Goal: Task Accomplishment & Management: Manage account settings

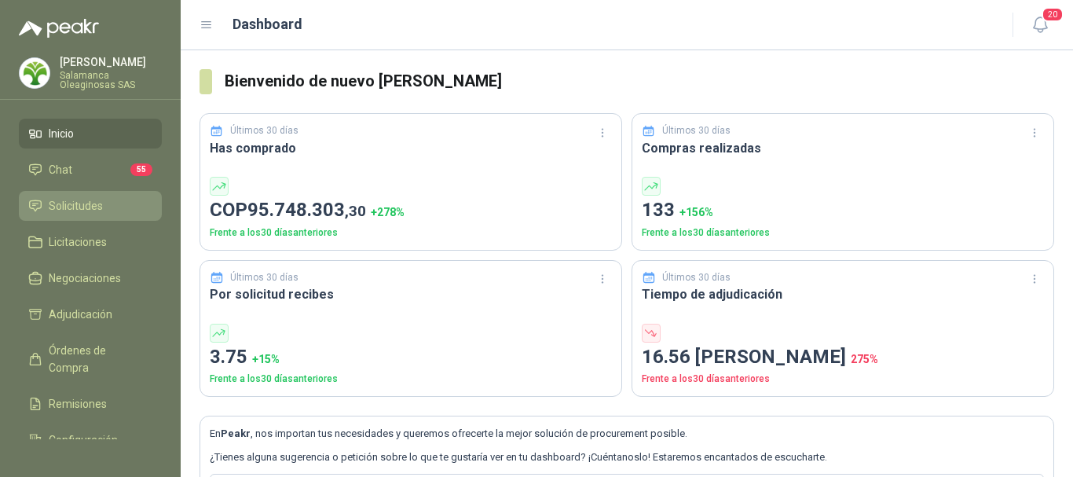
click at [73, 198] on span "Solicitudes" at bounding box center [76, 205] width 54 height 17
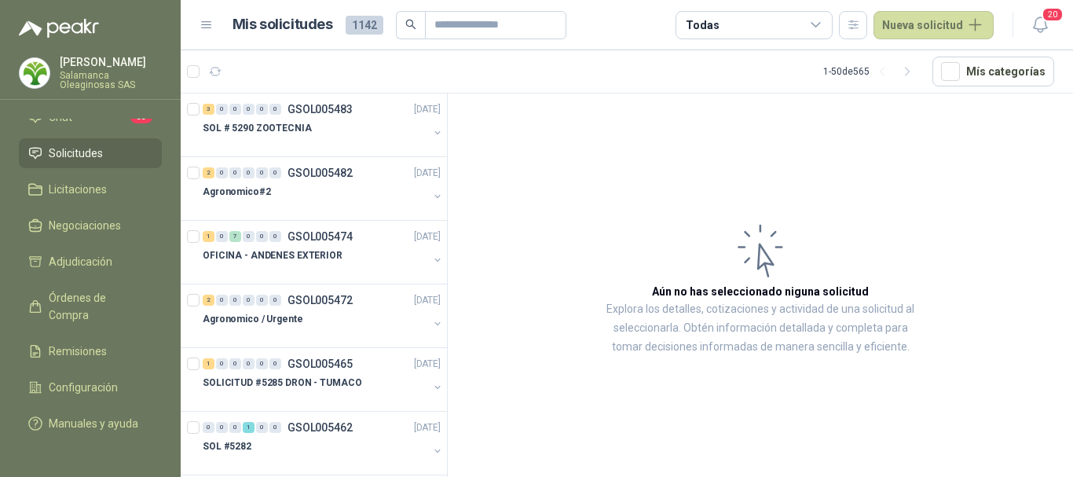
scroll to position [75, 0]
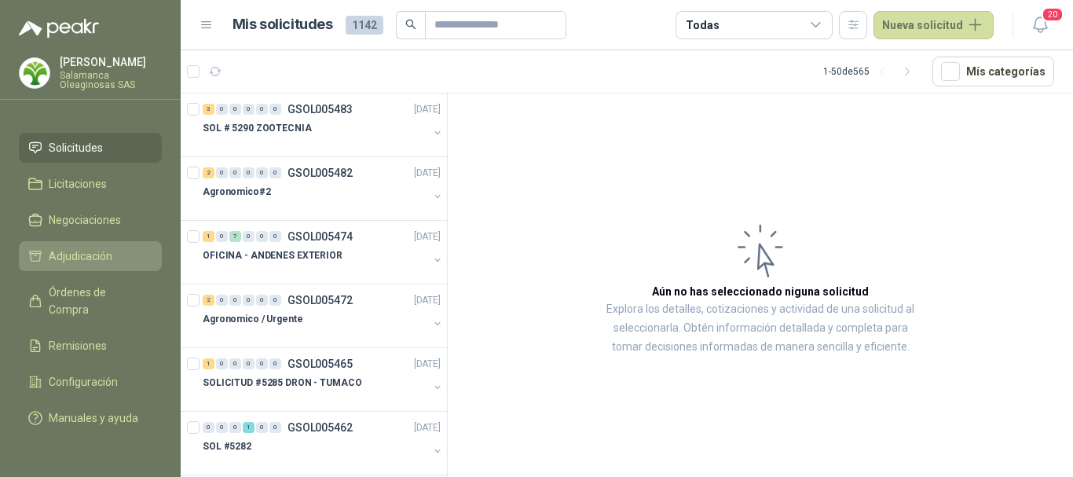
click at [109, 247] on span "Adjudicación" at bounding box center [81, 255] width 64 height 17
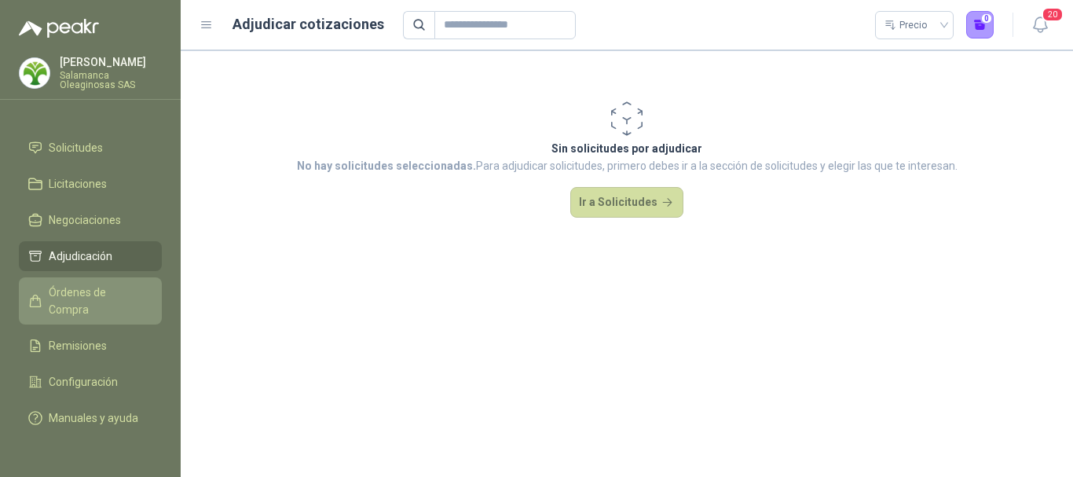
click at [80, 291] on span "Órdenes de Compra" at bounding box center [98, 301] width 98 height 35
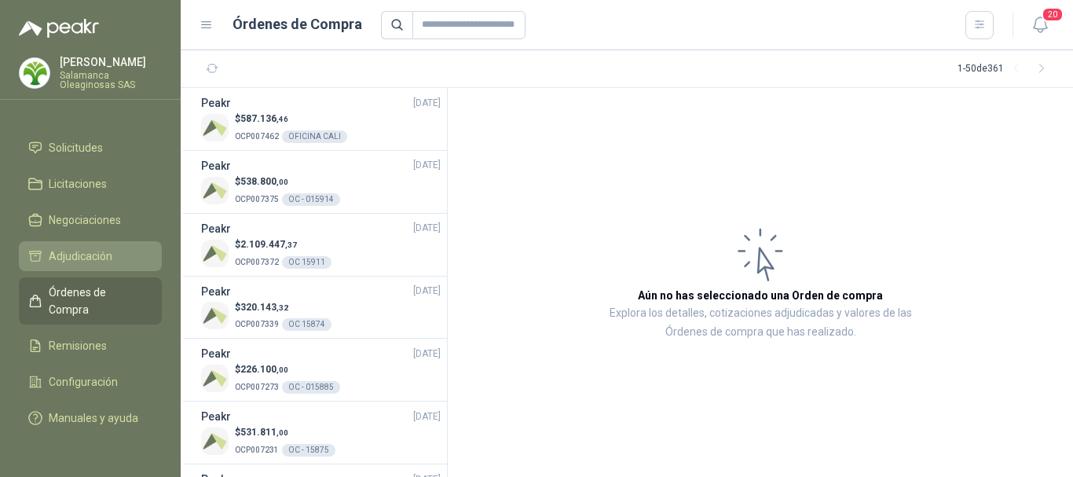
click at [88, 247] on span "Adjudicación" at bounding box center [81, 255] width 64 height 17
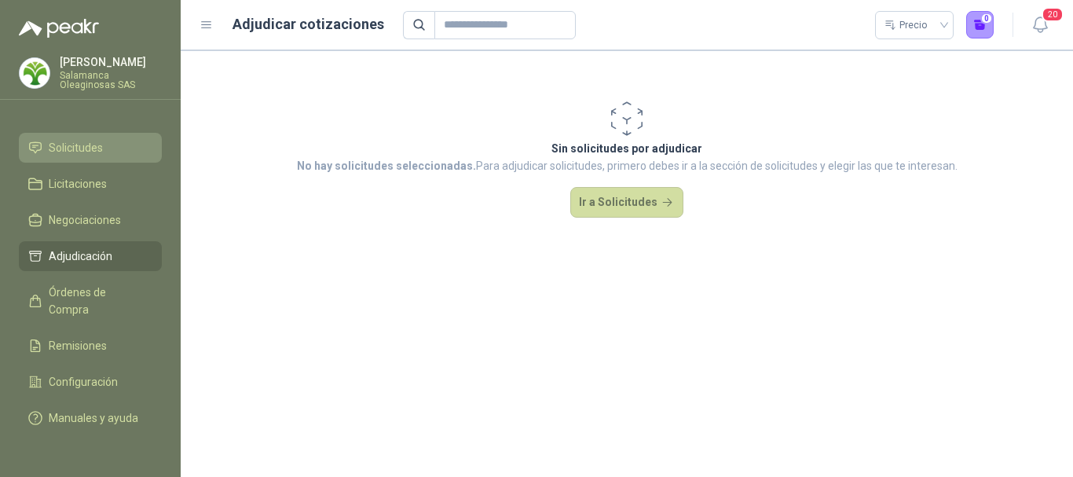
click at [94, 139] on span "Solicitudes" at bounding box center [76, 147] width 54 height 17
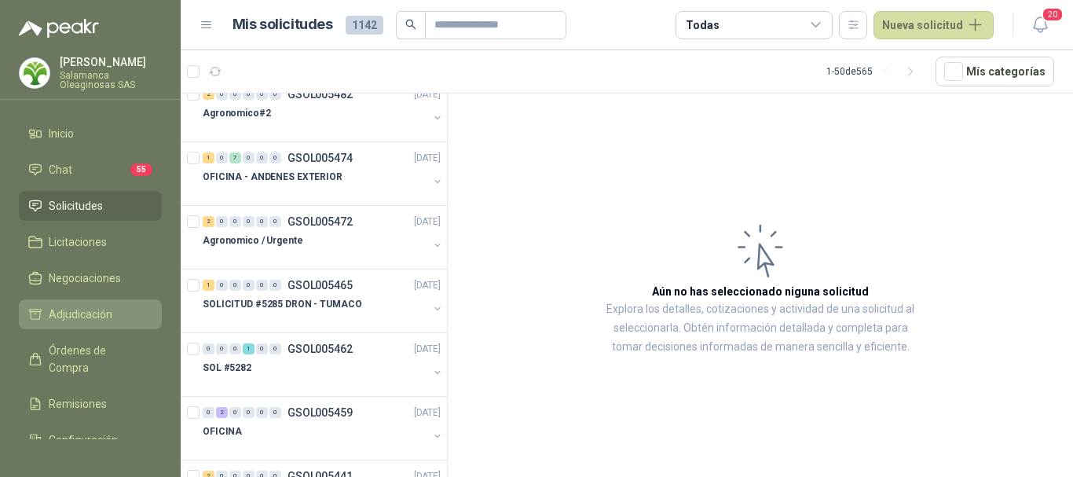
scroll to position [75, 0]
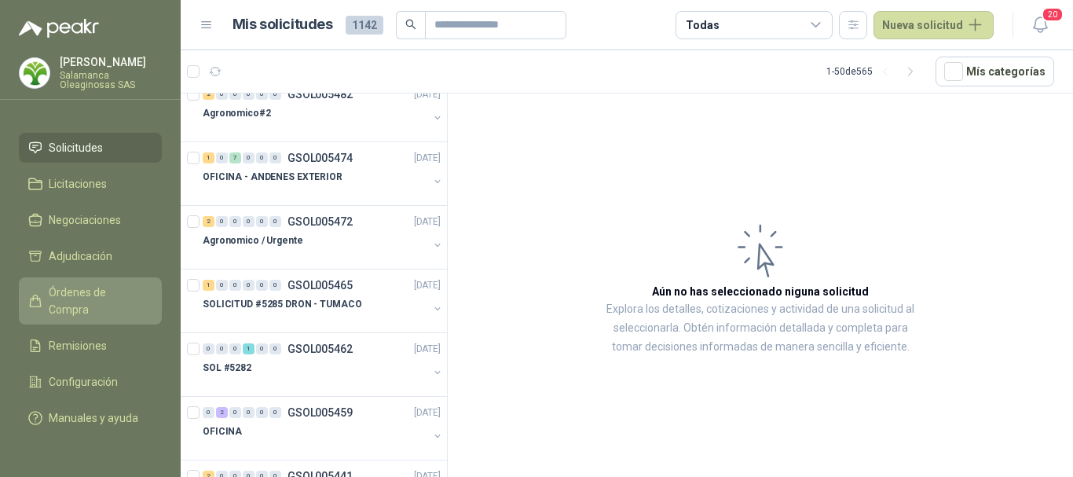
click at [109, 284] on span "Órdenes de Compra" at bounding box center [98, 301] width 98 height 35
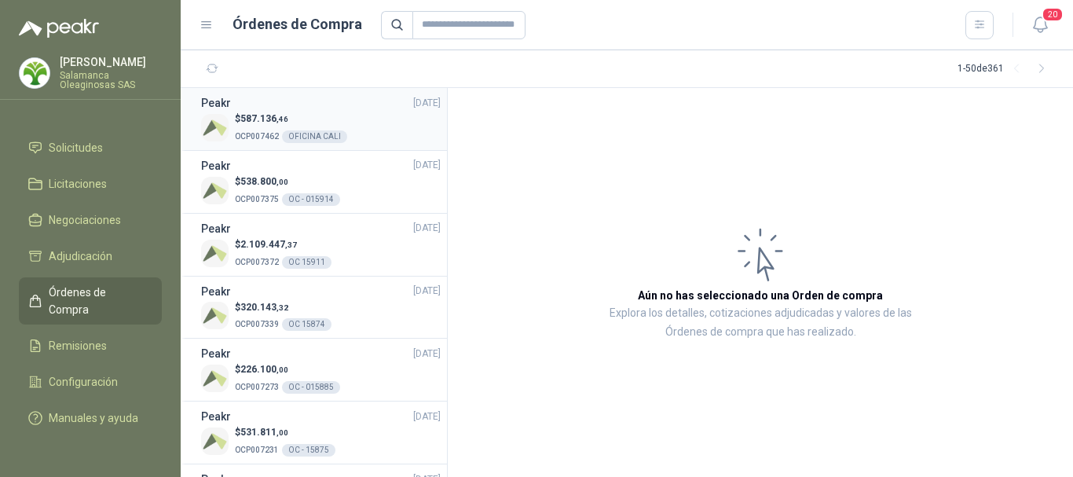
click at [315, 134] on div "OFICINA CALI" at bounding box center [314, 136] width 65 height 13
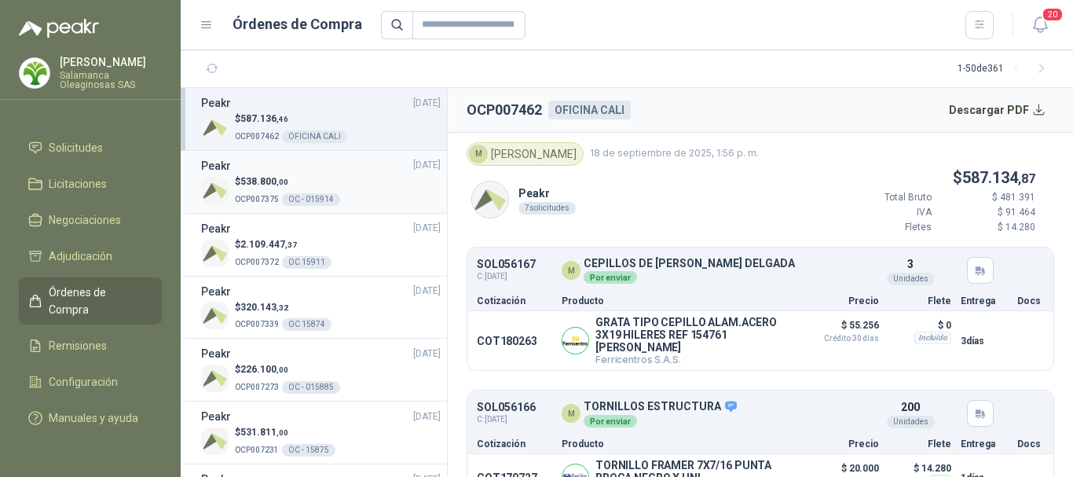
click at [314, 189] on p "OCP007375 OC - 015914" at bounding box center [287, 197] width 105 height 17
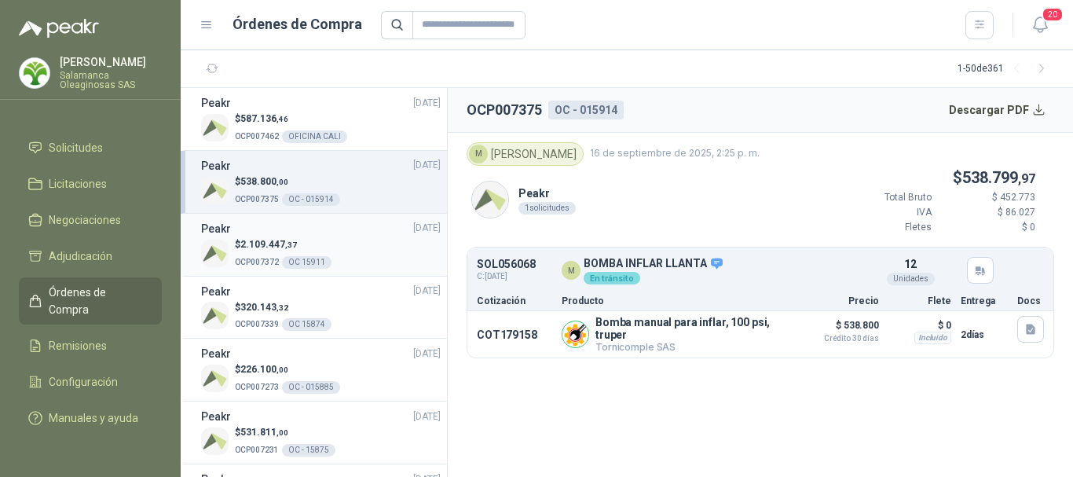
click at [315, 265] on div "OC 15911" at bounding box center [306, 262] width 49 height 13
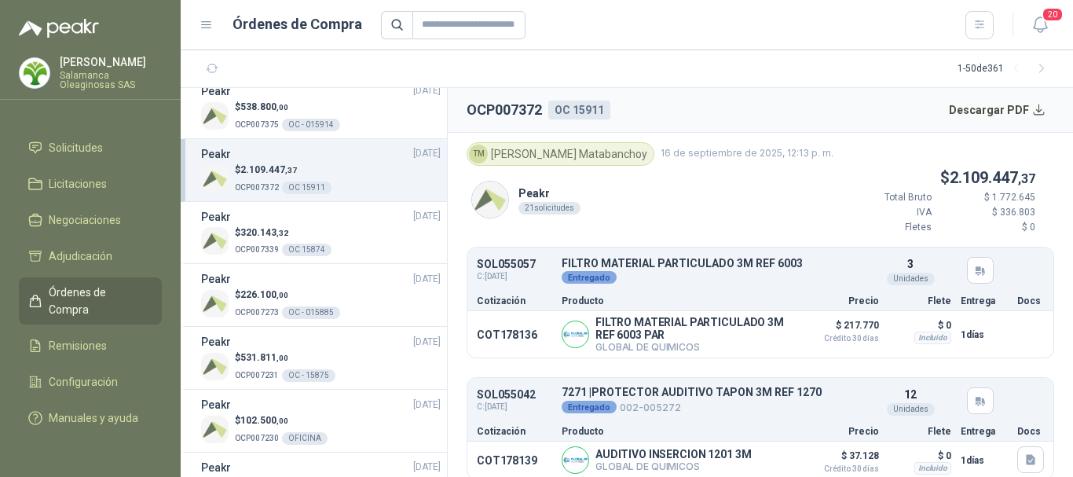
scroll to position [79, 0]
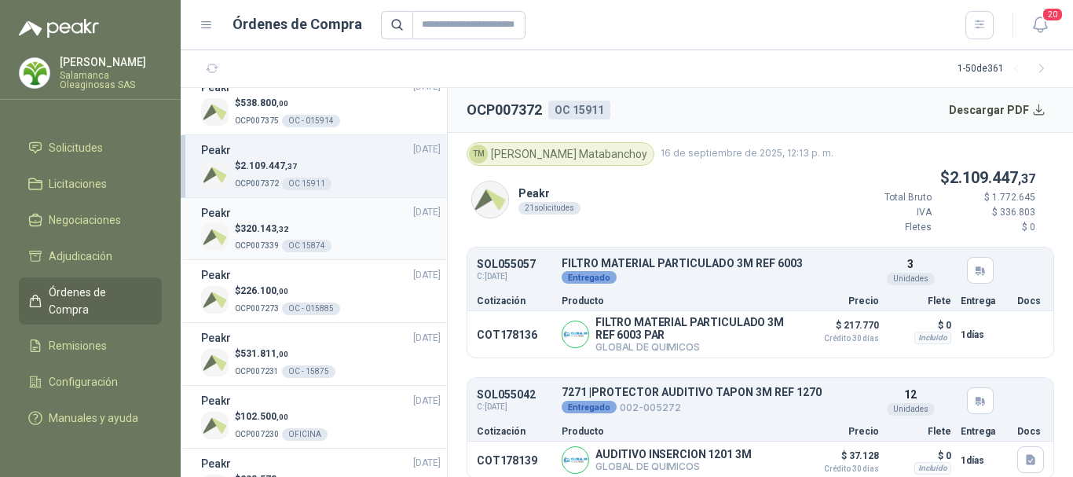
click at [311, 243] on div "OC 15874" at bounding box center [306, 246] width 49 height 13
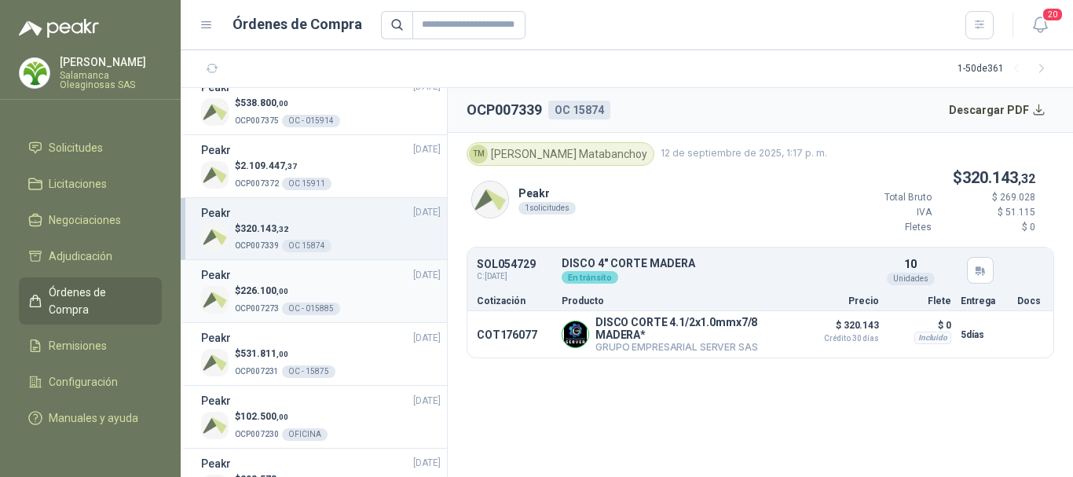
click at [319, 309] on div "OC - 015885" at bounding box center [311, 308] width 58 height 13
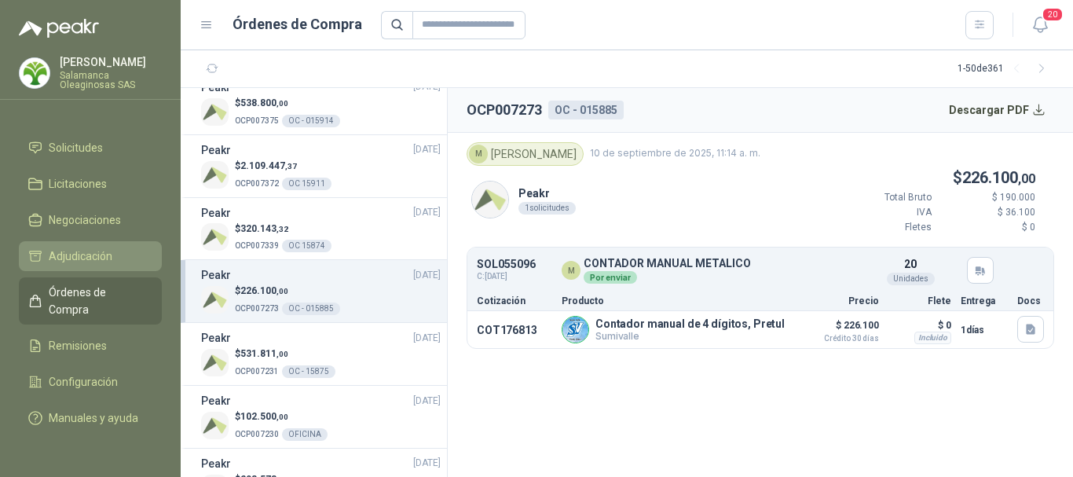
click at [100, 247] on span "Adjudicación" at bounding box center [81, 255] width 64 height 17
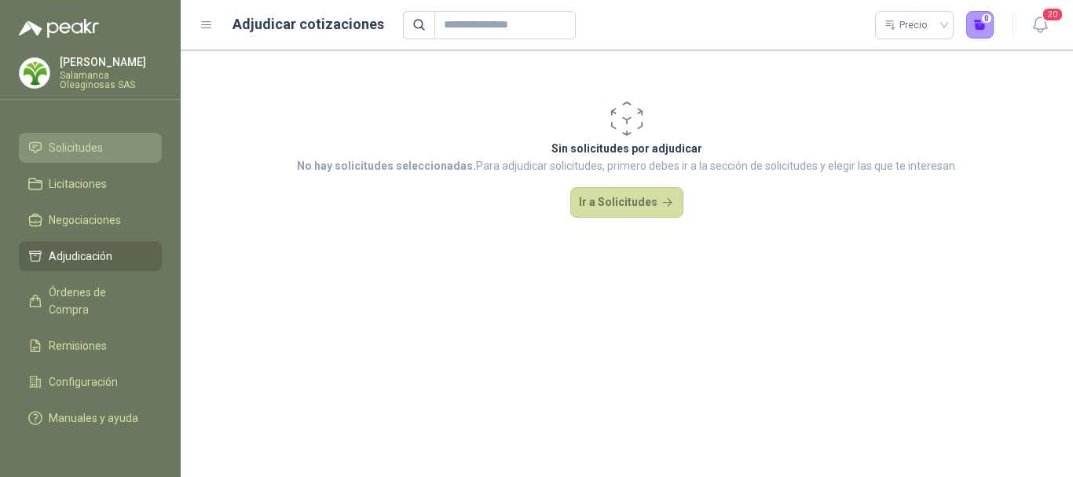
click at [111, 139] on li "Solicitudes" at bounding box center [90, 147] width 124 height 17
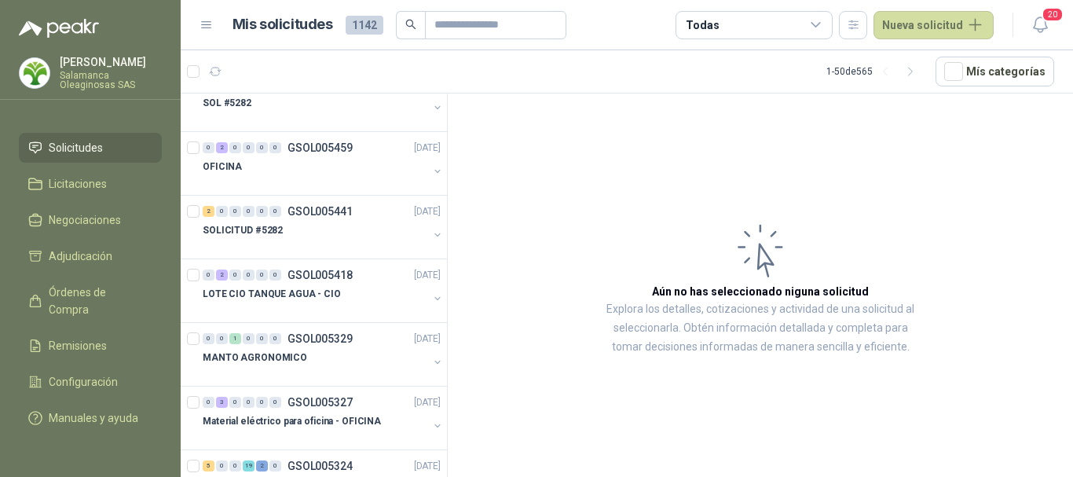
scroll to position [393, 0]
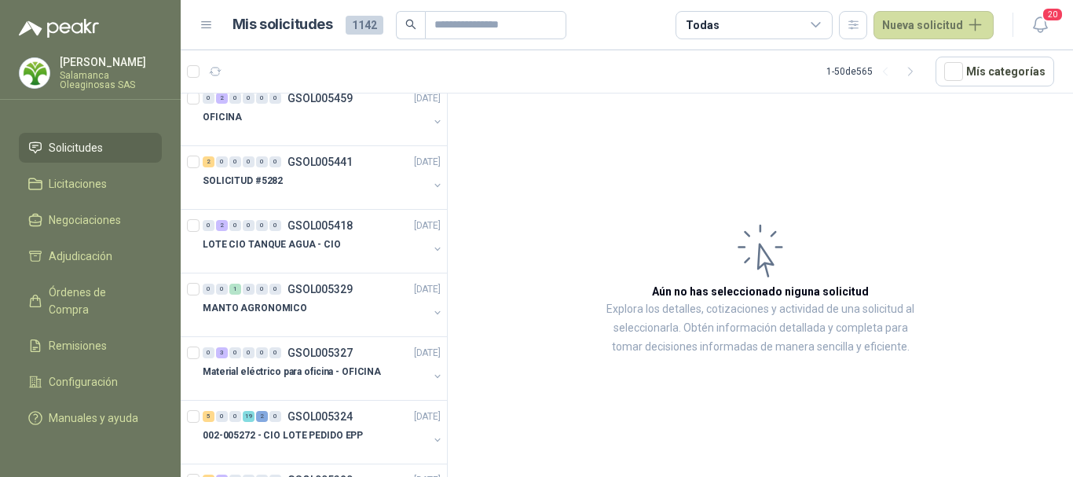
click at [101, 63] on p "[PERSON_NAME]" at bounding box center [111, 62] width 102 height 11
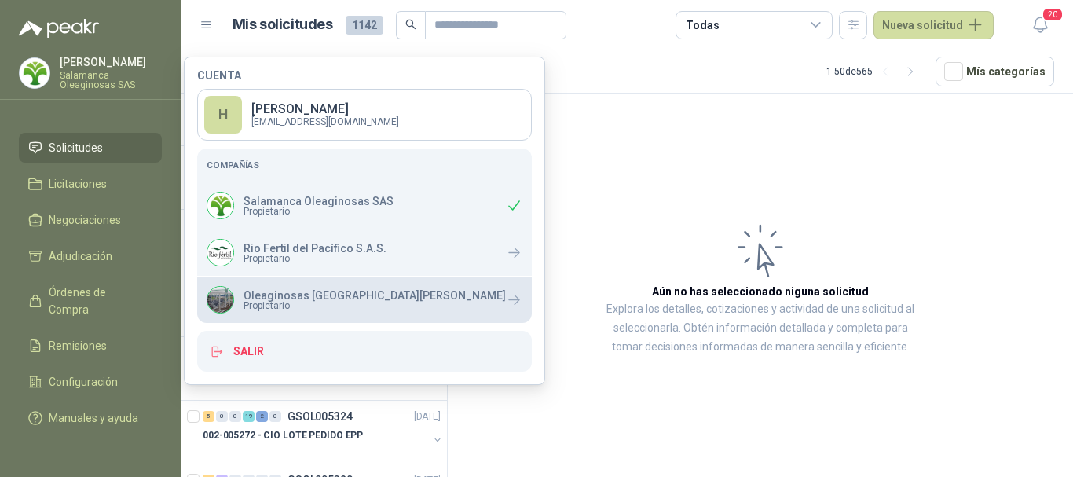
click at [332, 302] on span "Propietario" at bounding box center [374, 305] width 262 height 9
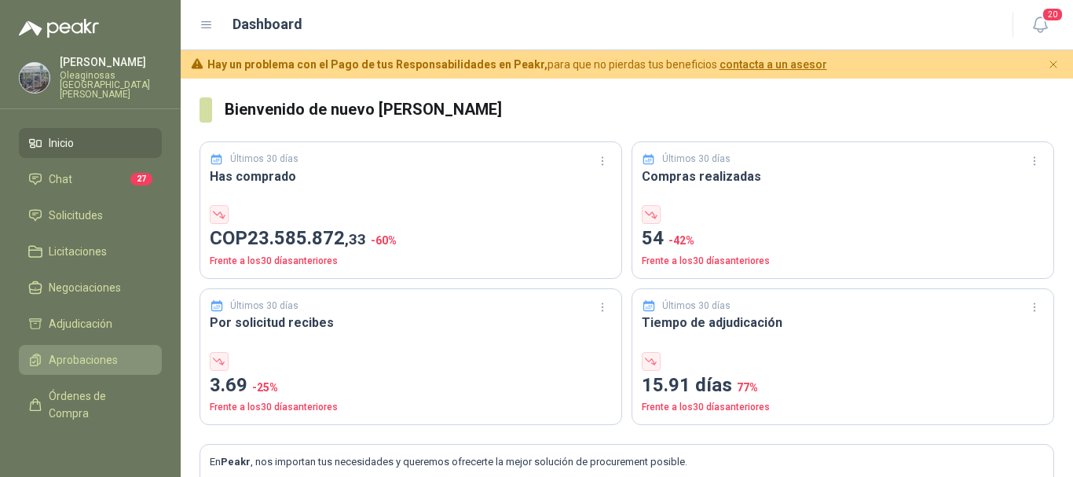
click at [112, 353] on span "Aprobaciones" at bounding box center [83, 359] width 69 height 17
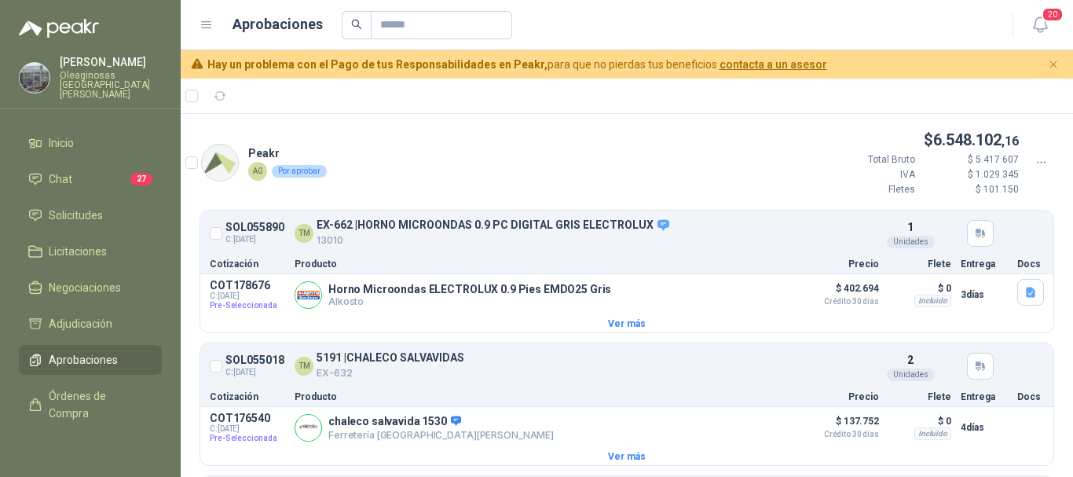
click at [107, 355] on span "Aprobaciones" at bounding box center [83, 359] width 69 height 17
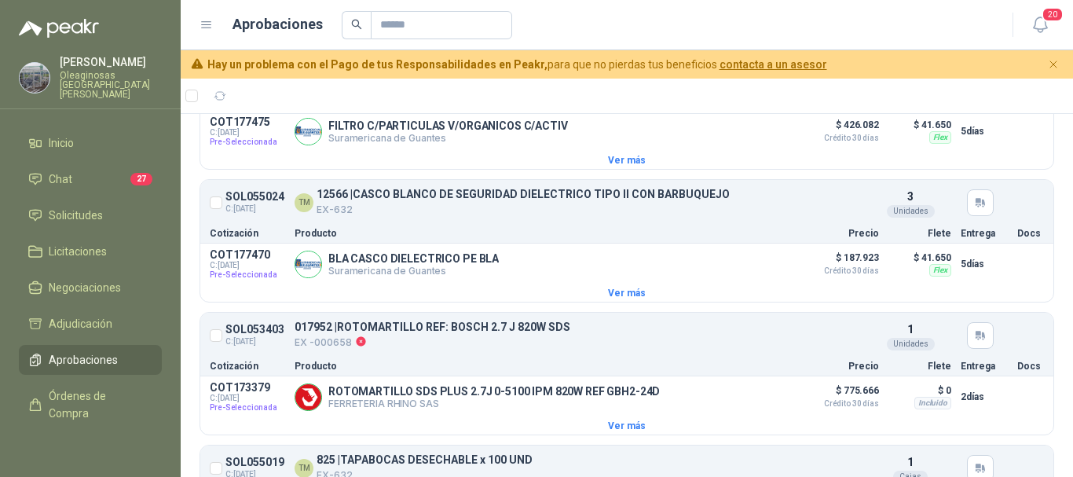
scroll to position [1021, 0]
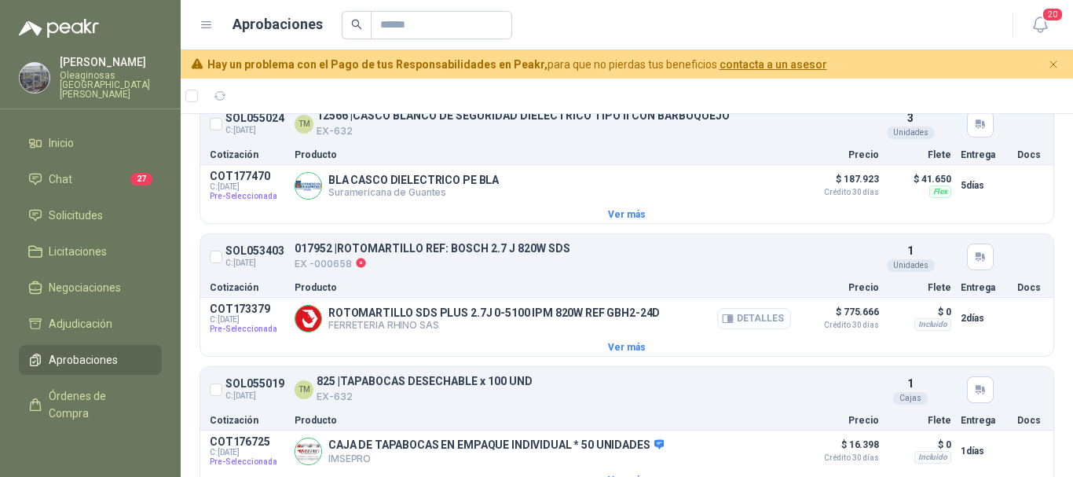
click at [751, 327] on button "Detalles" at bounding box center [754, 318] width 74 height 21
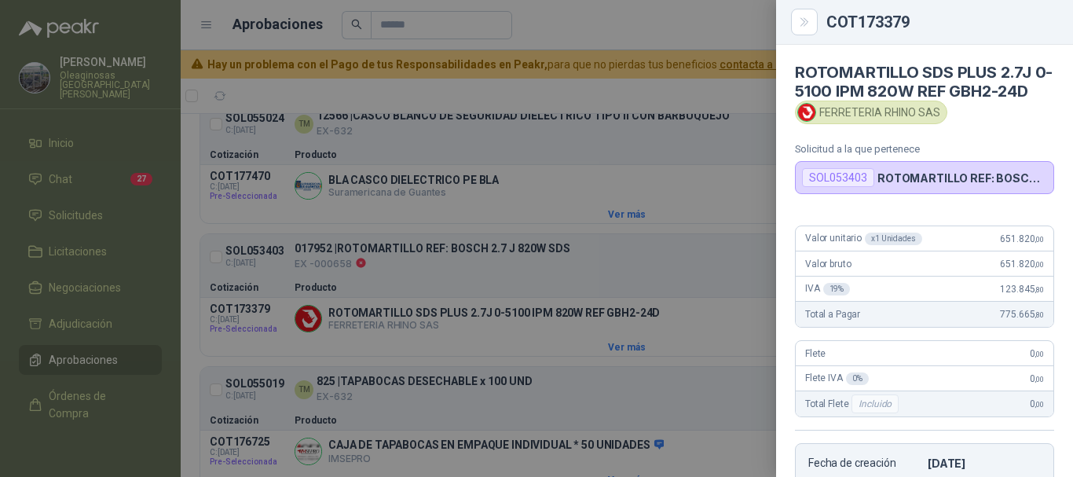
scroll to position [0, 0]
click at [715, 25] on div at bounding box center [536, 238] width 1073 height 477
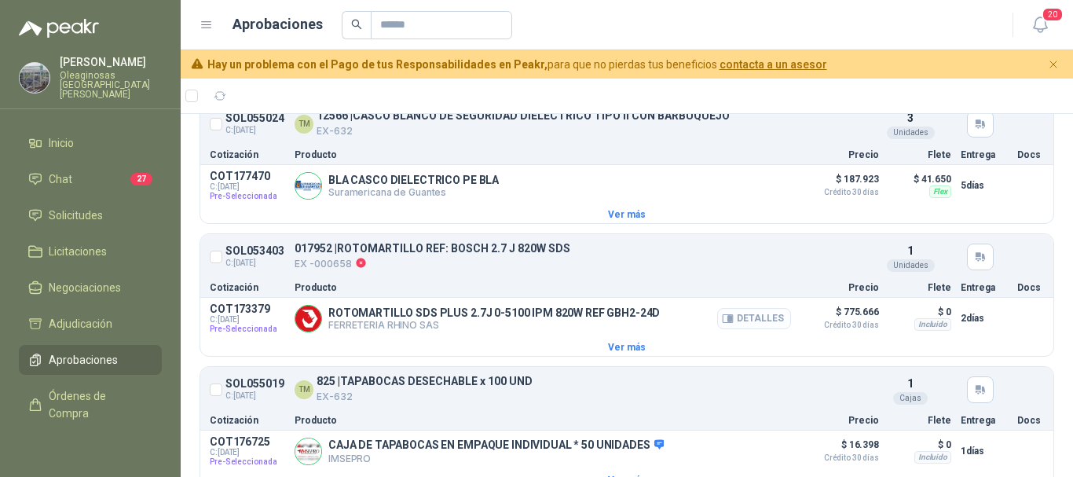
click at [756, 327] on button "Detalles" at bounding box center [754, 318] width 74 height 21
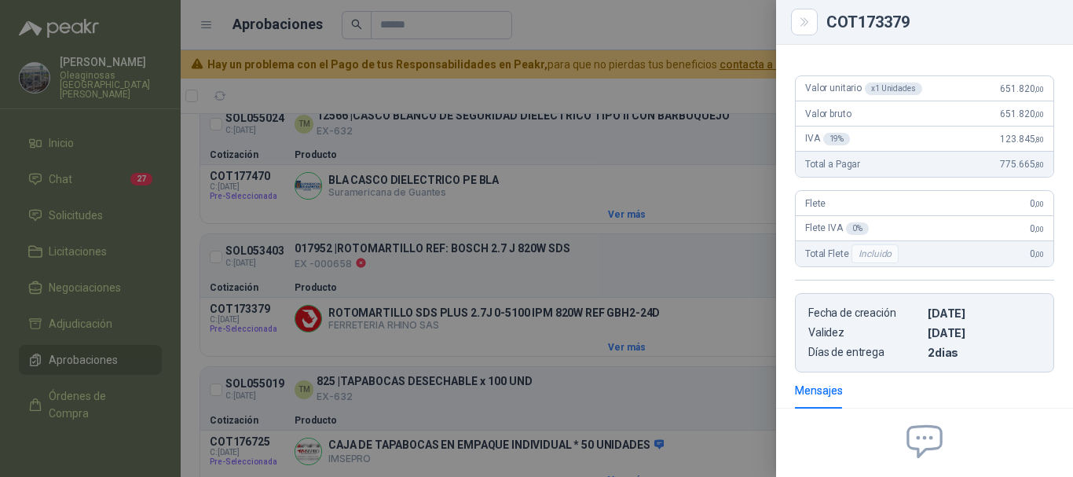
scroll to position [0, 0]
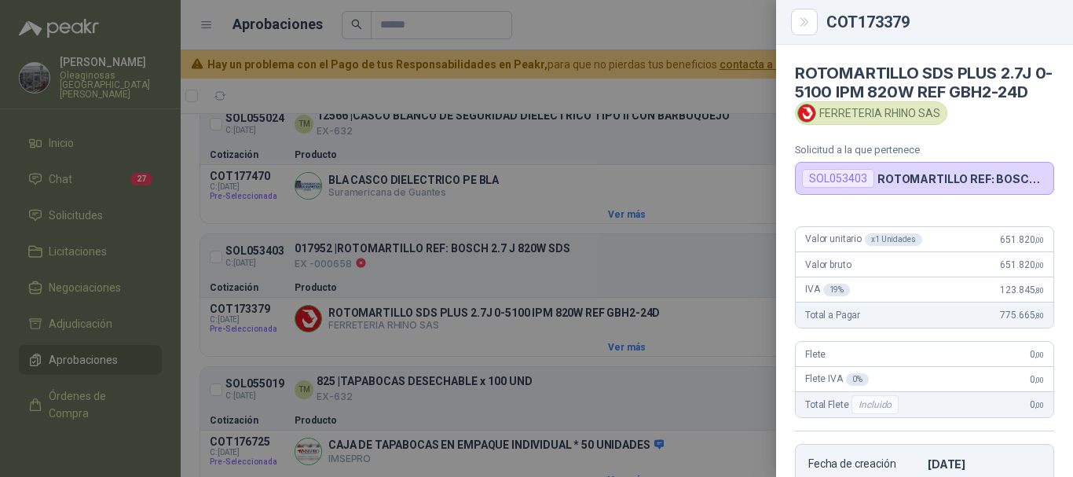
click at [658, 35] on div at bounding box center [536, 238] width 1073 height 477
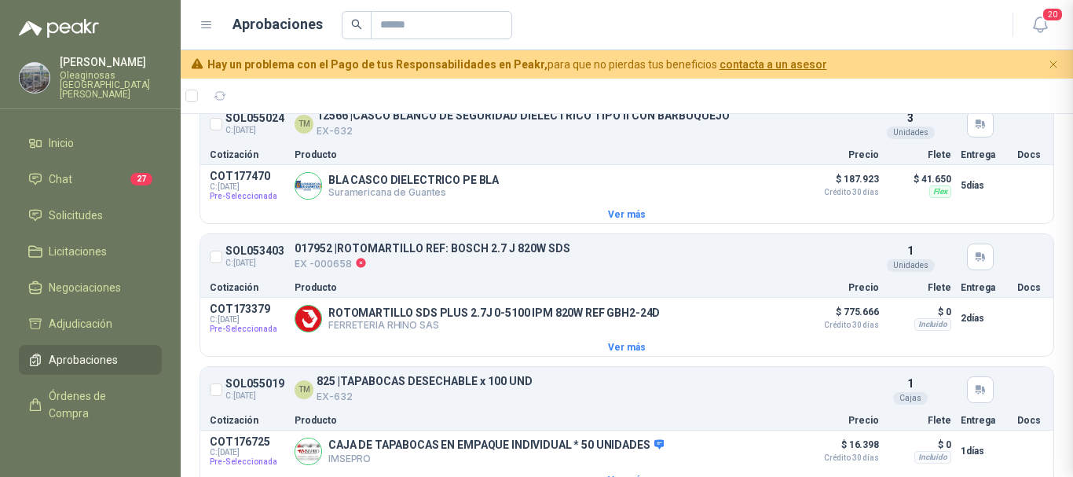
scroll to position [326, 0]
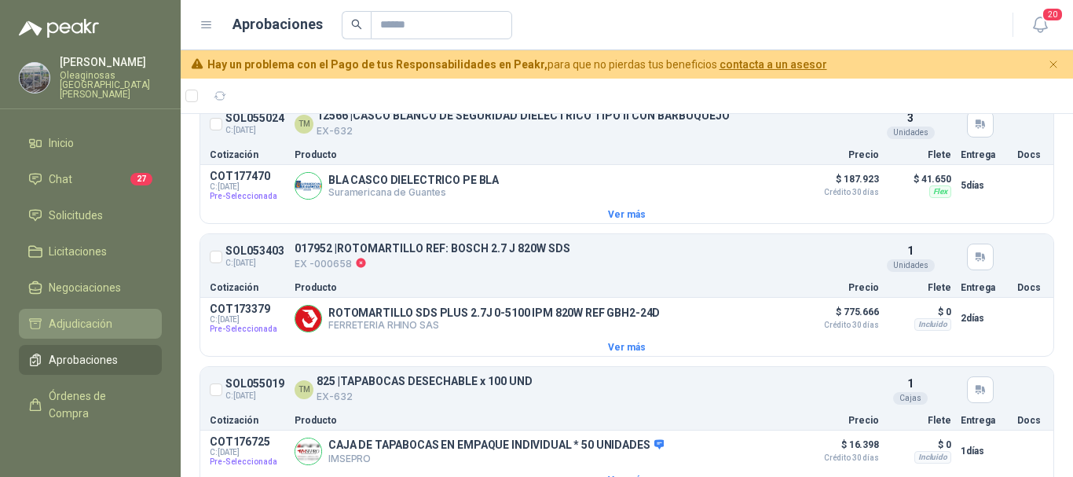
click at [86, 315] on span "Adjudicación" at bounding box center [81, 323] width 64 height 17
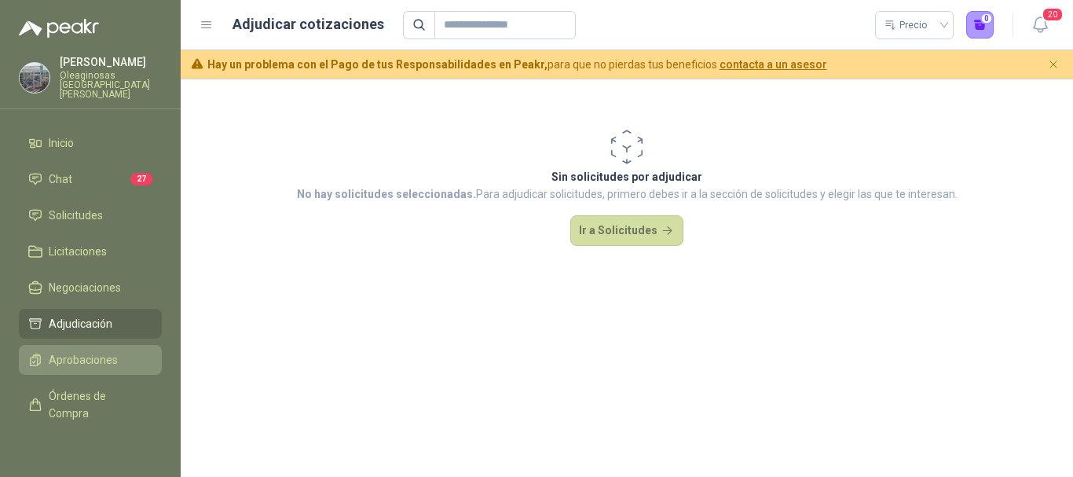
click at [112, 351] on span "Aprobaciones" at bounding box center [83, 359] width 69 height 17
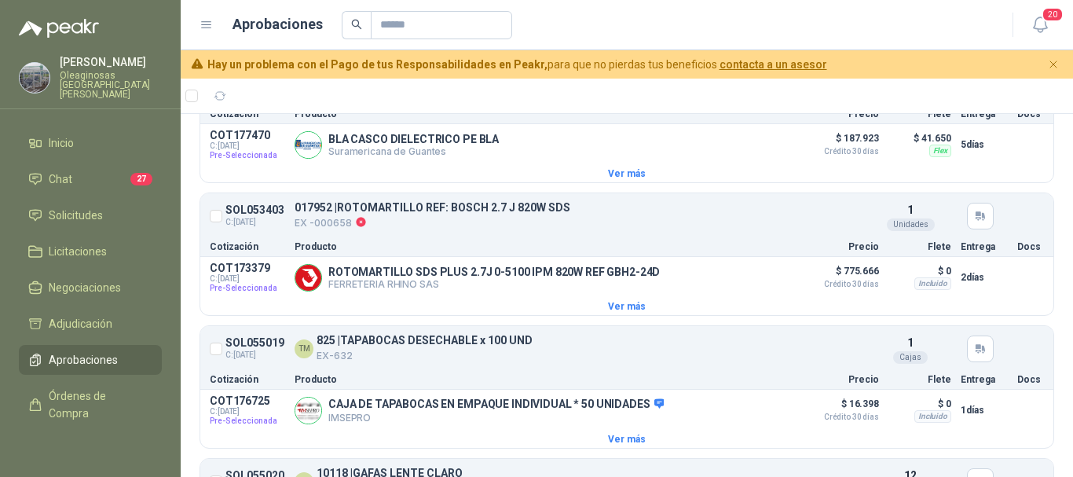
scroll to position [1100, 0]
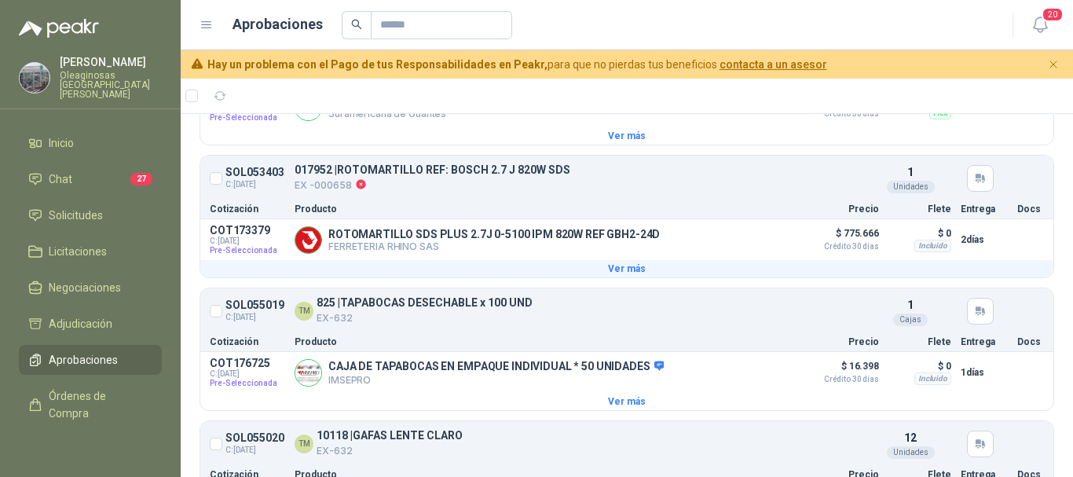
click at [627, 276] on button "Ver más" at bounding box center [626, 268] width 853 height 17
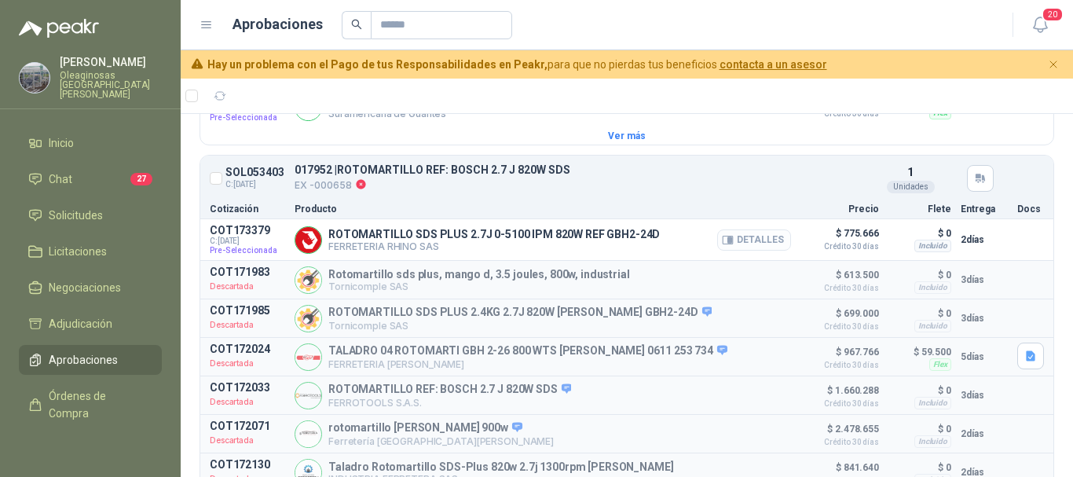
click at [748, 248] on button "Detalles" at bounding box center [754, 239] width 74 height 21
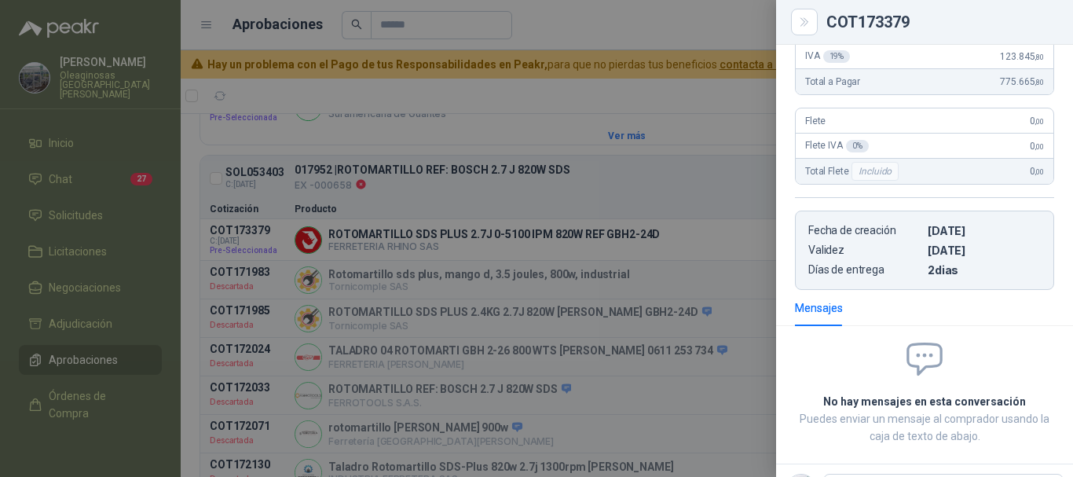
scroll to position [240, 0]
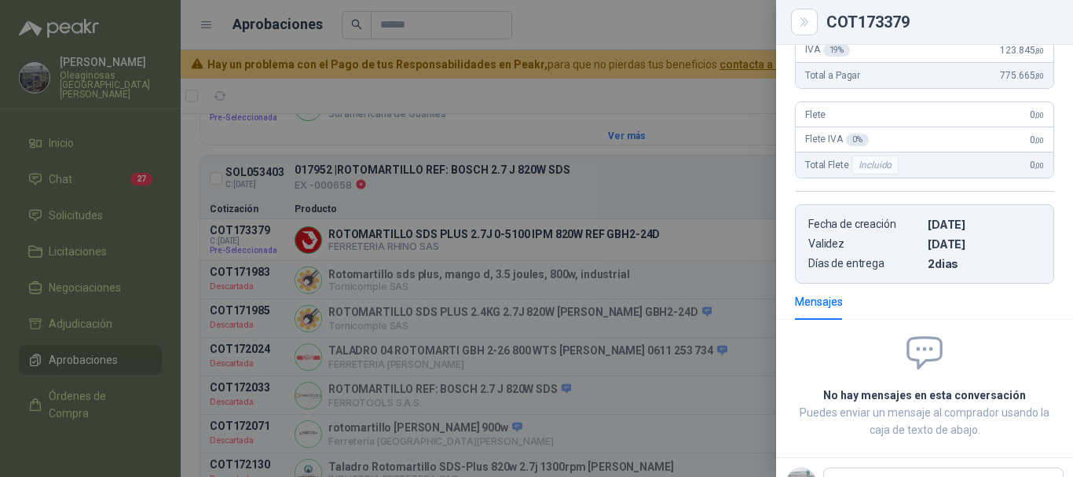
click at [507, 97] on div at bounding box center [536, 238] width 1073 height 477
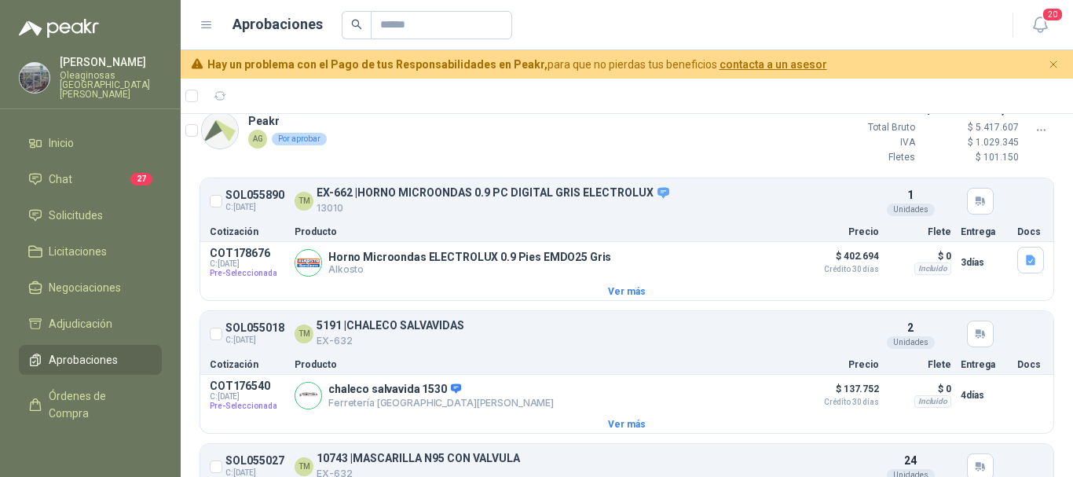
scroll to position [0, 0]
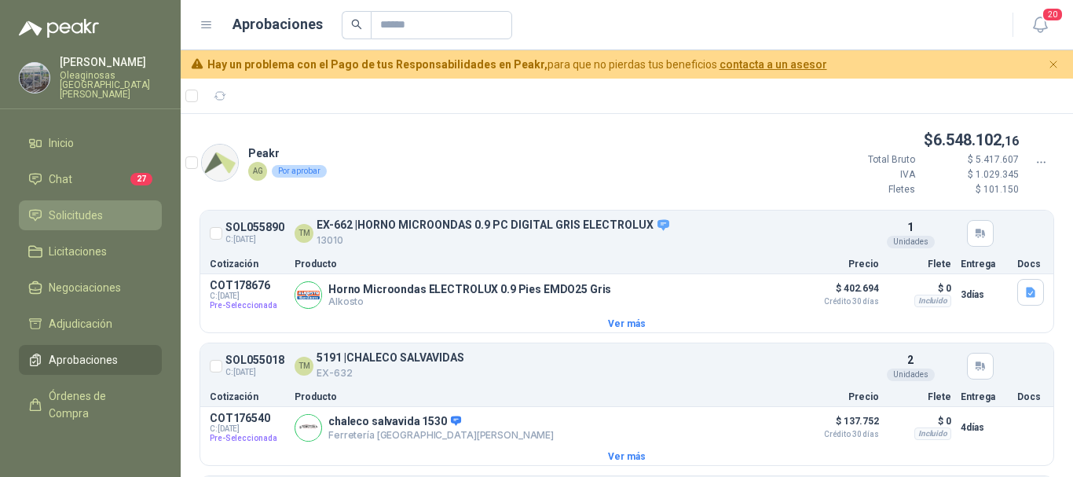
click at [106, 207] on li "Solicitudes" at bounding box center [90, 215] width 124 height 17
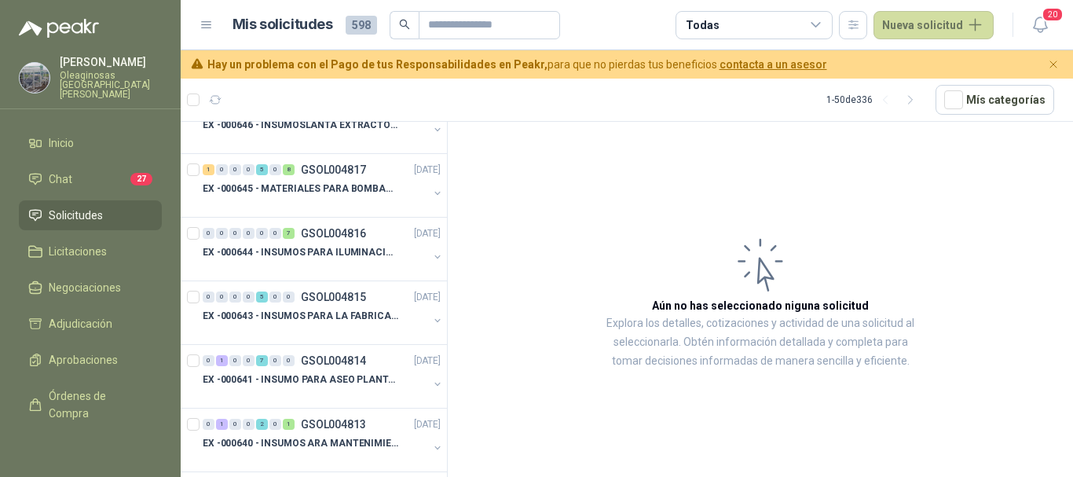
scroll to position [1571, 0]
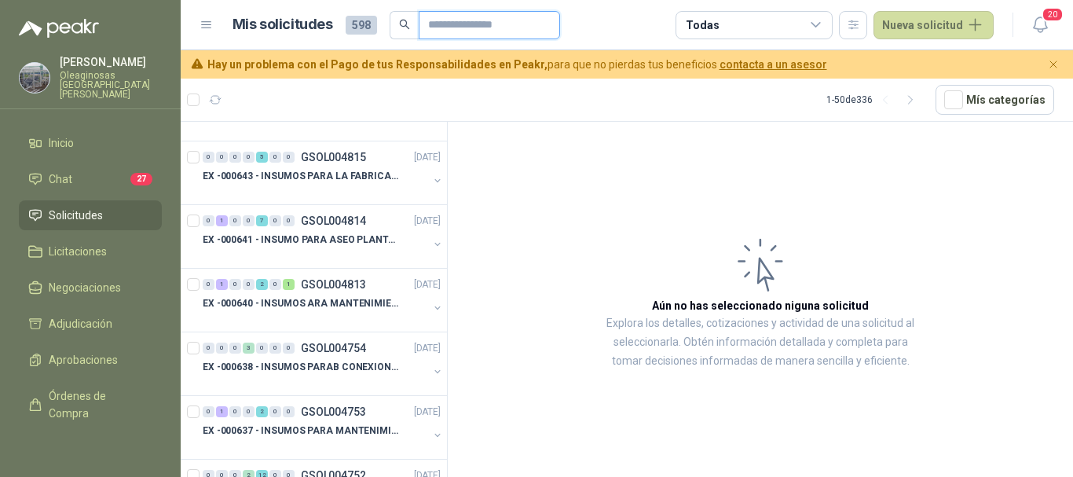
click at [538, 24] on input "text" at bounding box center [483, 25] width 110 height 27
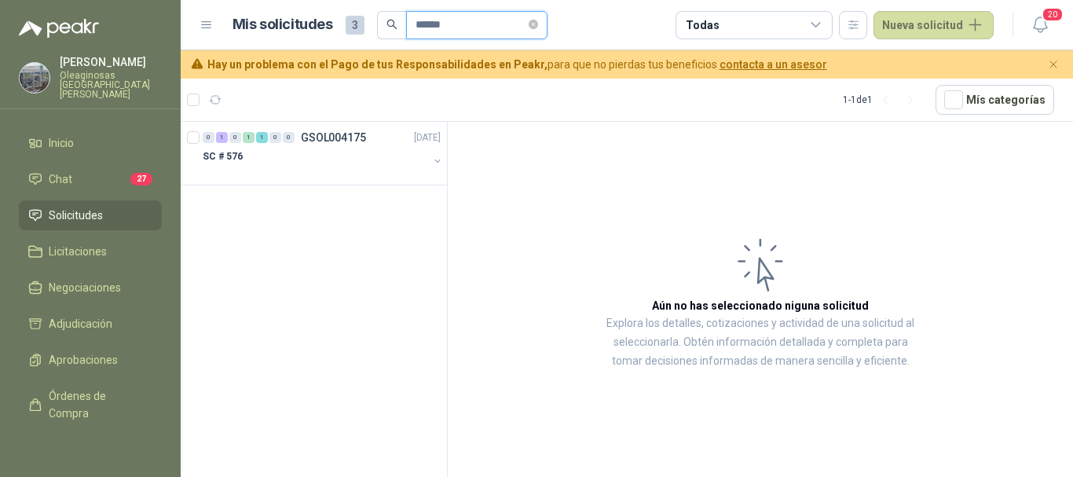
scroll to position [0, 0]
click at [309, 161] on div "SC # 576" at bounding box center [315, 156] width 225 height 19
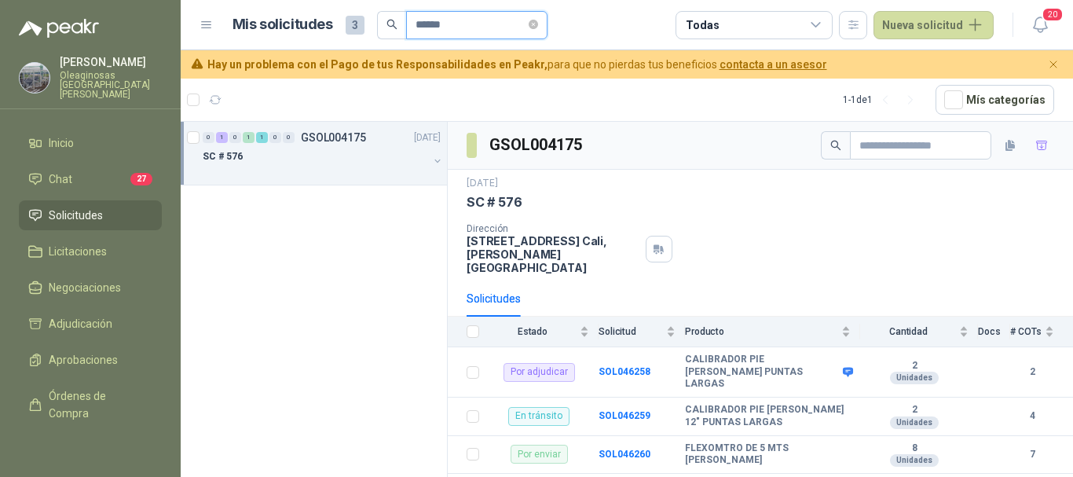
click at [519, 22] on input "******" at bounding box center [470, 25] width 110 height 27
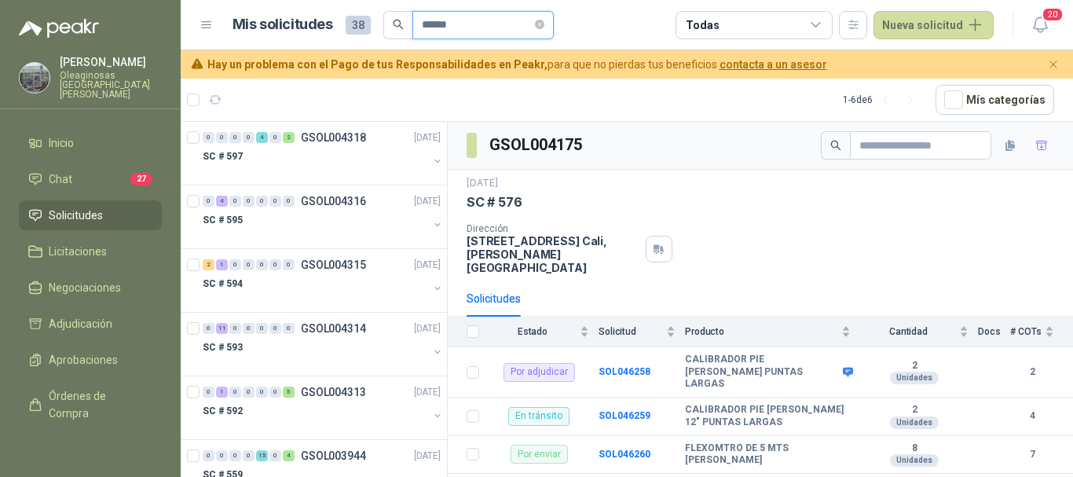
type input "******"
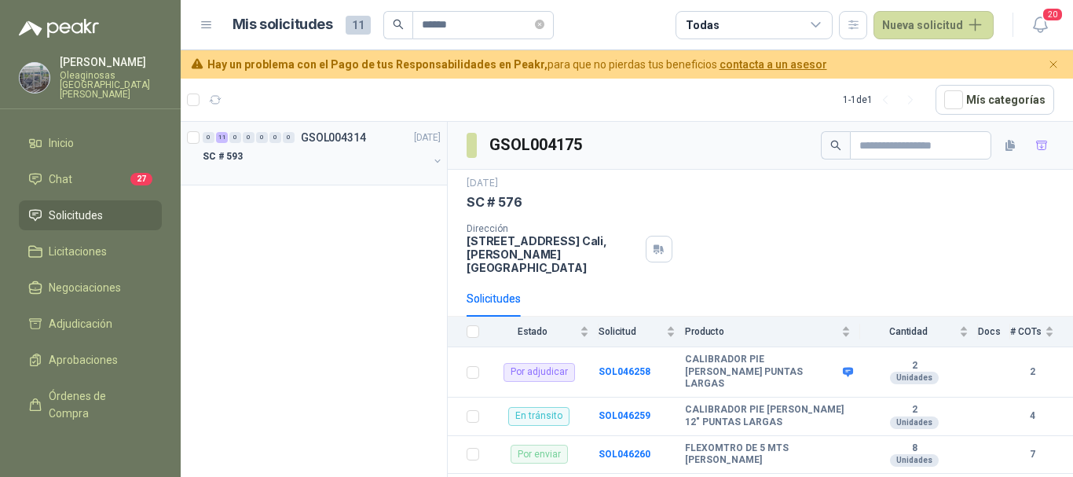
click at [245, 154] on div "SC # 593" at bounding box center [315, 156] width 225 height 19
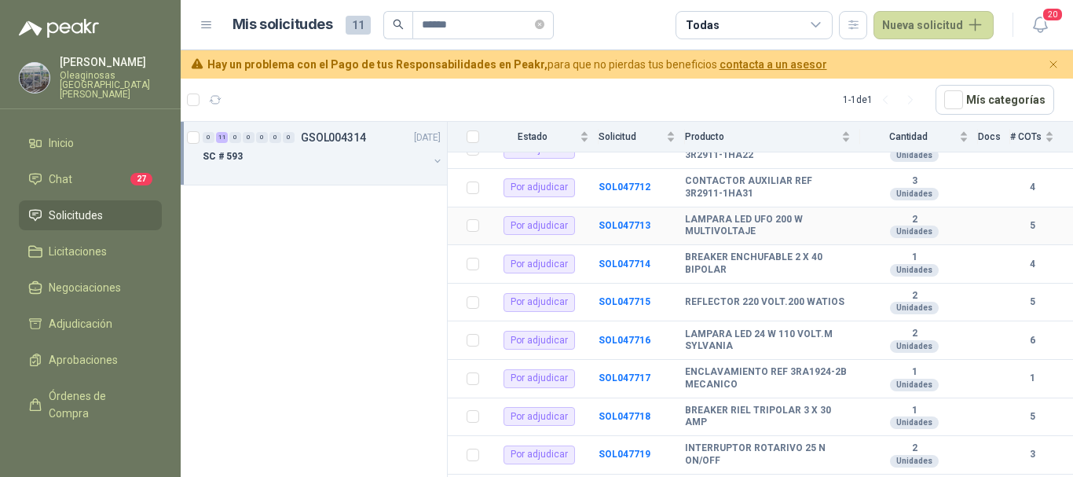
scroll to position [298, 0]
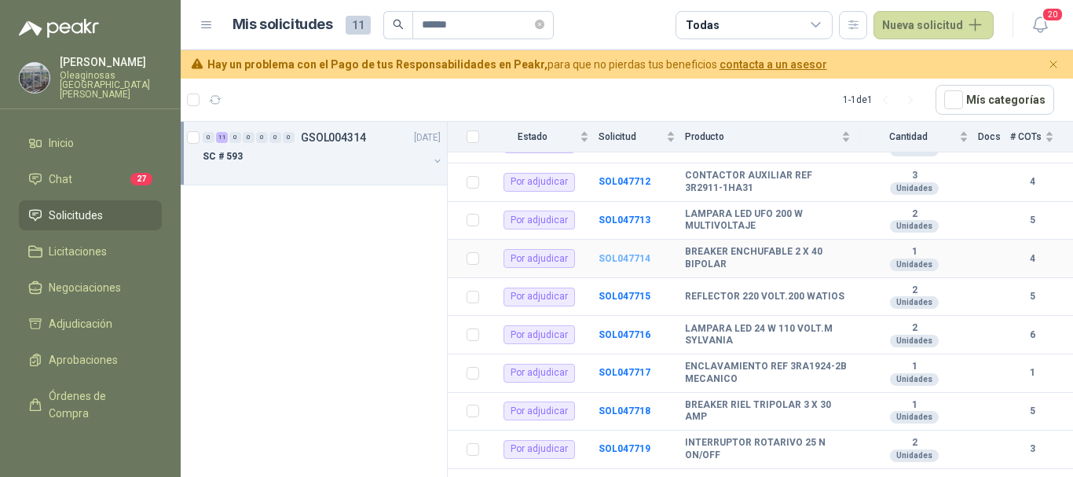
click at [620, 253] on b "SOL047714" at bounding box center [624, 258] width 52 height 11
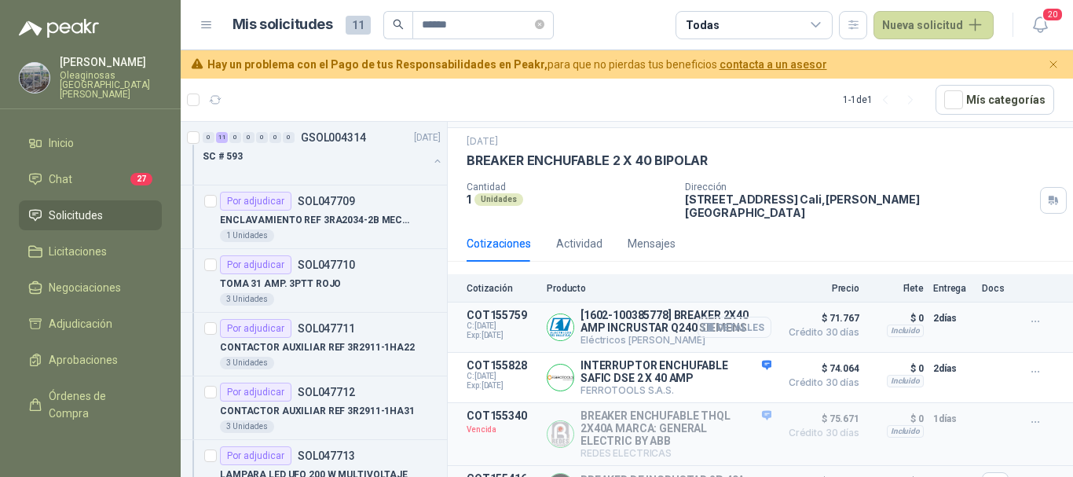
scroll to position [59, 0]
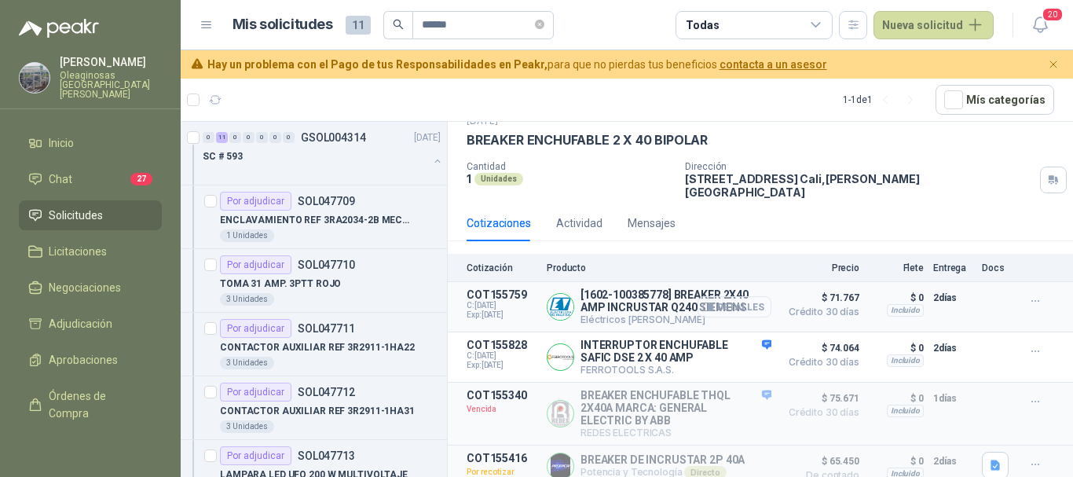
click at [739, 296] on button "Detalles" at bounding box center [734, 306] width 74 height 21
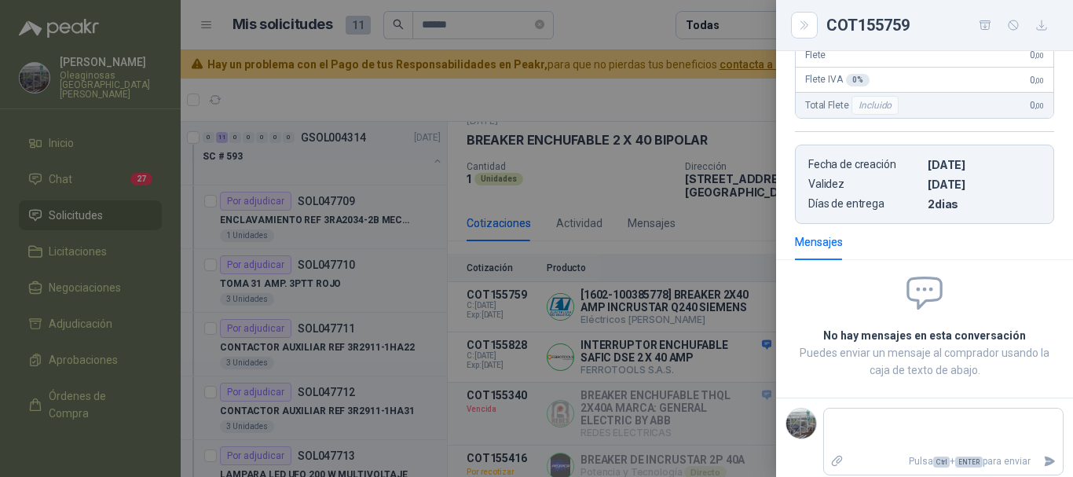
scroll to position [10, 0]
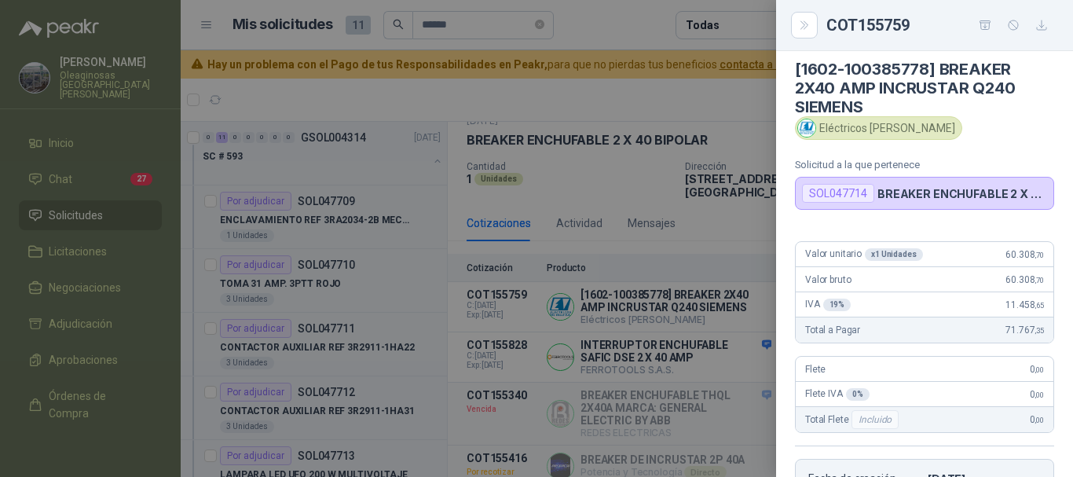
click at [616, 169] on div at bounding box center [536, 238] width 1073 height 477
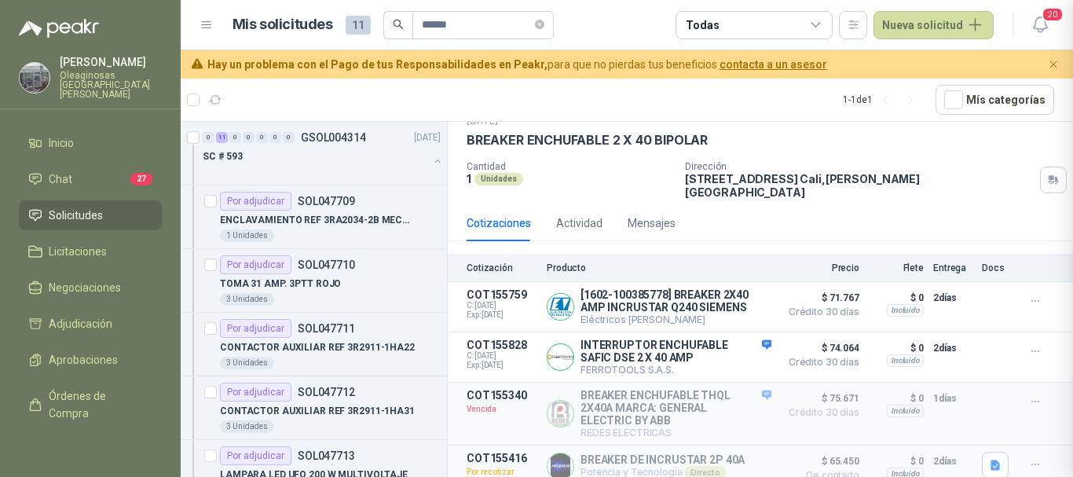
scroll to position [332, 0]
click at [723, 300] on button "Detalles" at bounding box center [734, 306] width 74 height 21
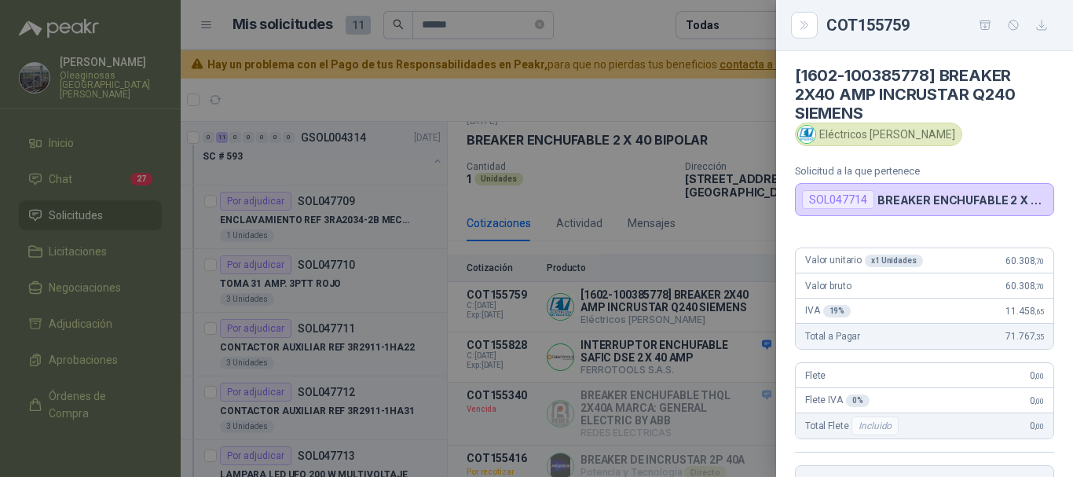
scroll to position [0, 0]
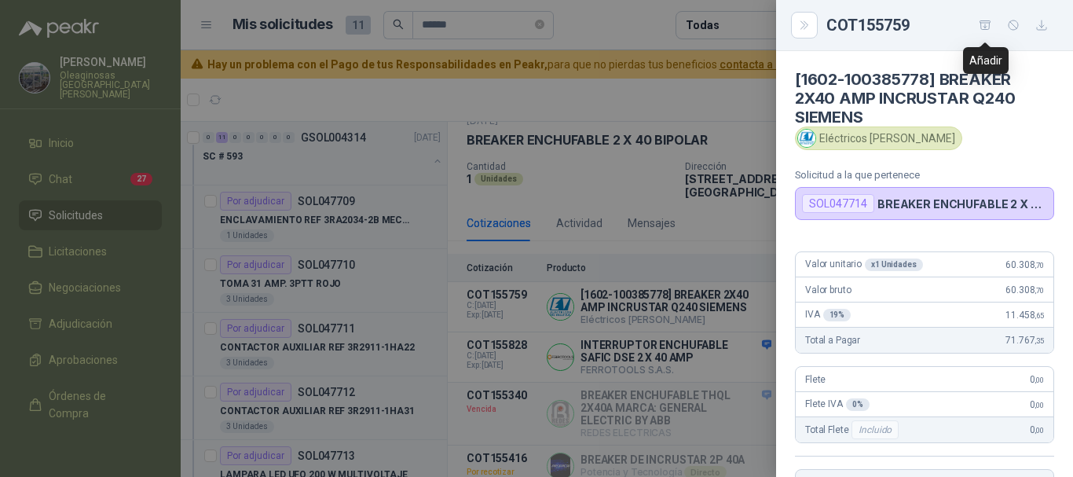
click at [983, 26] on icon "button" at bounding box center [985, 25] width 13 height 13
click at [105, 315] on div at bounding box center [536, 238] width 1073 height 477
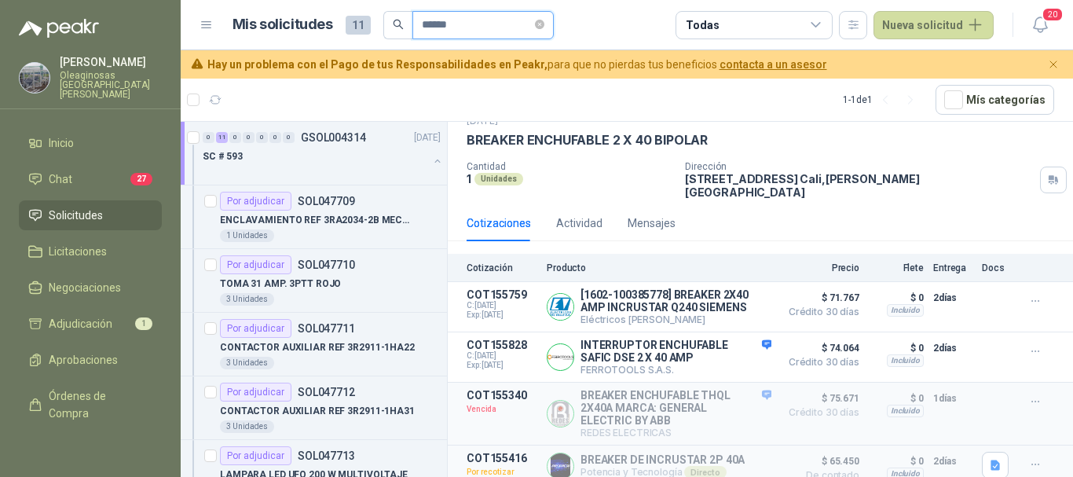
click at [482, 24] on input "******" at bounding box center [477, 25] width 110 height 27
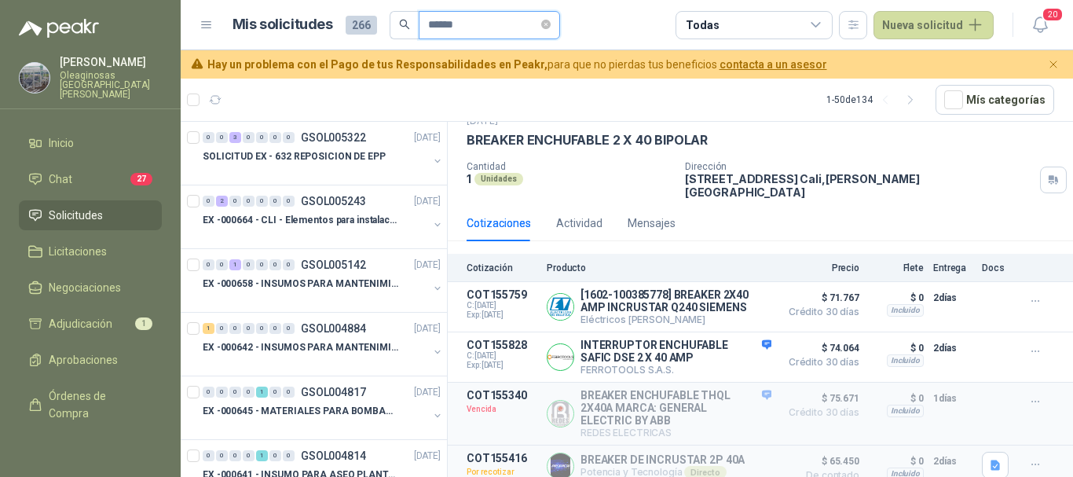
type input "******"
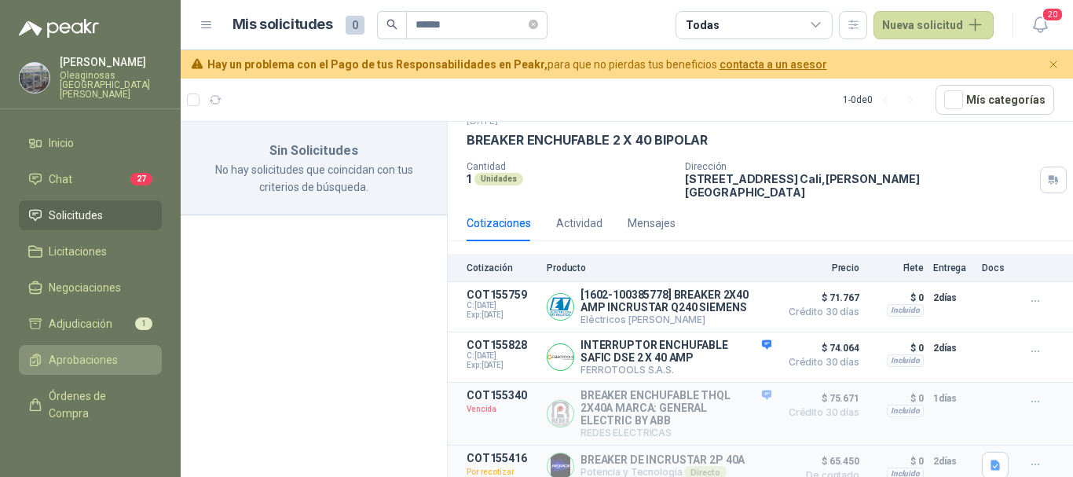
click at [90, 351] on span "Aprobaciones" at bounding box center [83, 359] width 69 height 17
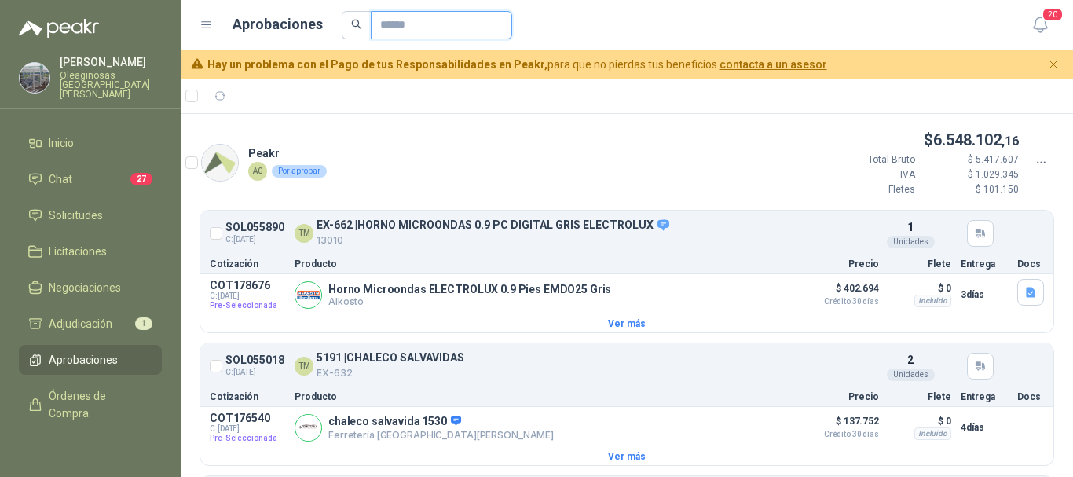
click at [446, 28] on input "text" at bounding box center [435, 25] width 110 height 27
click at [686, 102] on div at bounding box center [627, 96] width 892 height 35
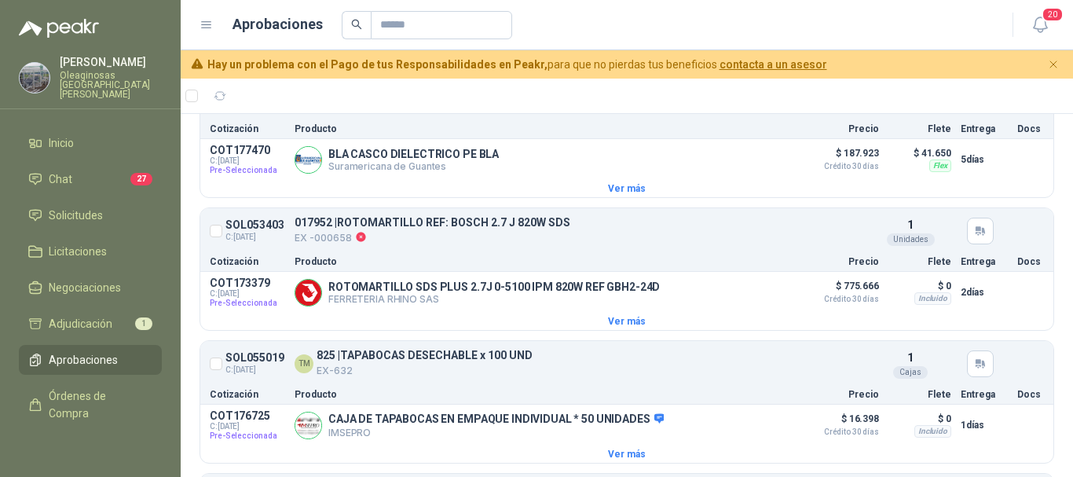
scroll to position [1021, 0]
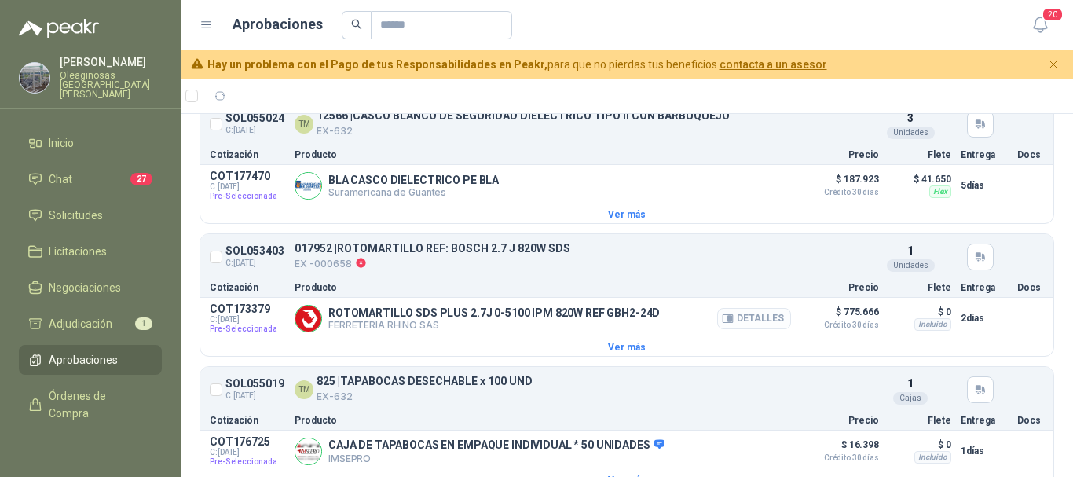
click at [742, 325] on button "Detalles" at bounding box center [754, 318] width 74 height 21
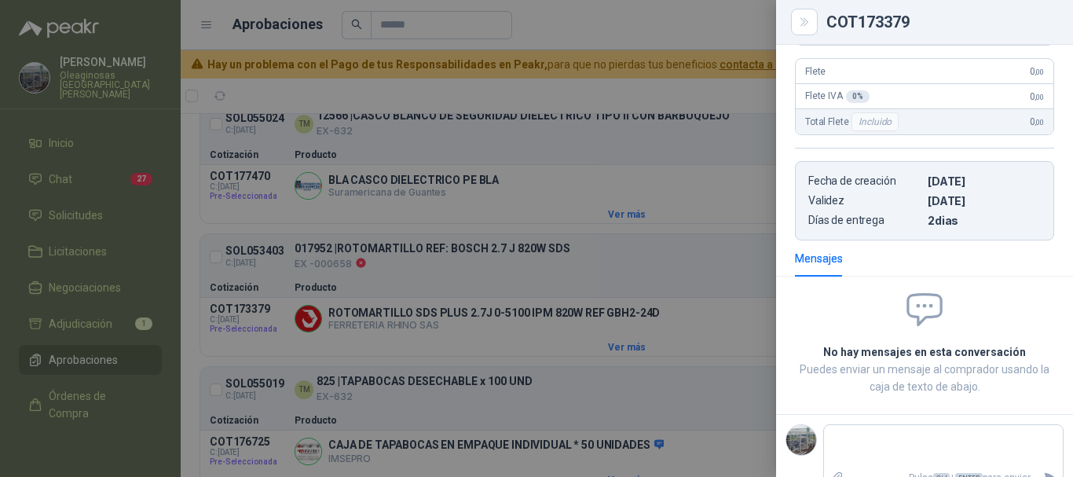
scroll to position [326, 0]
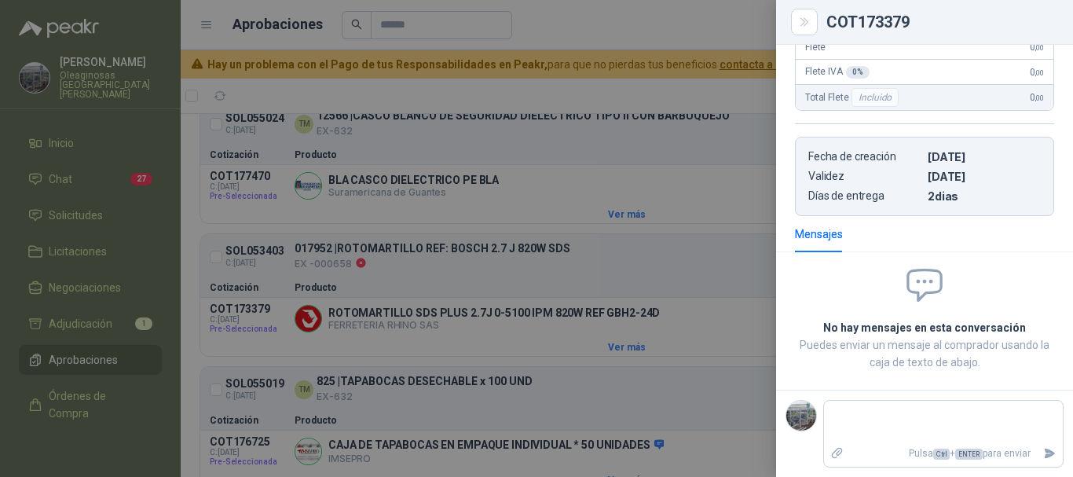
click at [592, 20] on div at bounding box center [536, 238] width 1073 height 477
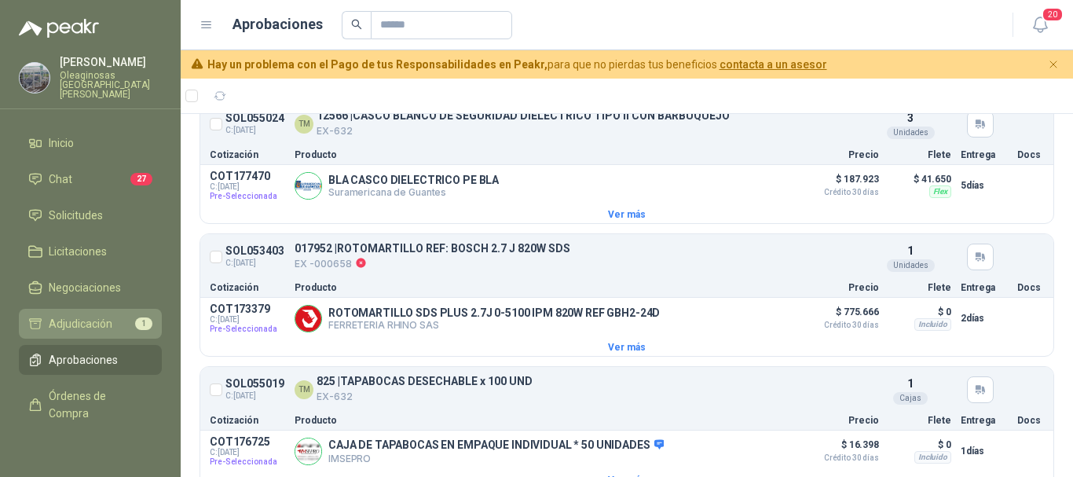
click at [106, 315] on span "Adjudicación" at bounding box center [81, 323] width 64 height 17
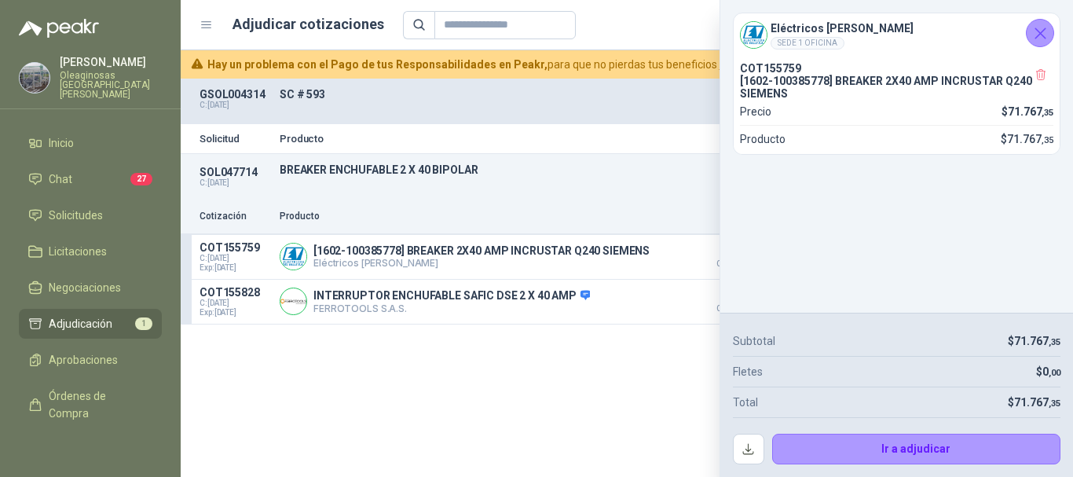
click at [619, 24] on div "Precio 1" at bounding box center [698, 25] width 591 height 28
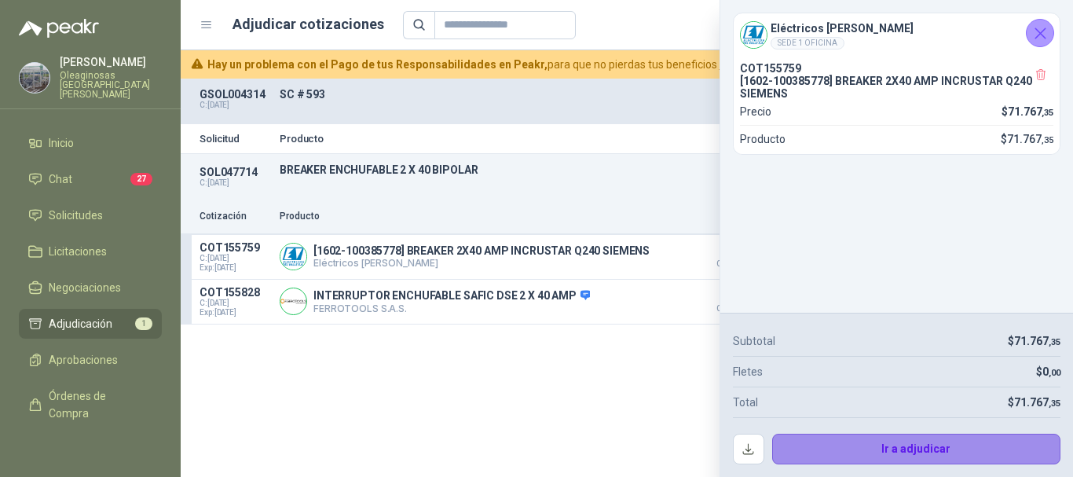
click at [935, 448] on button "Ir a adjudicar" at bounding box center [916, 449] width 289 height 31
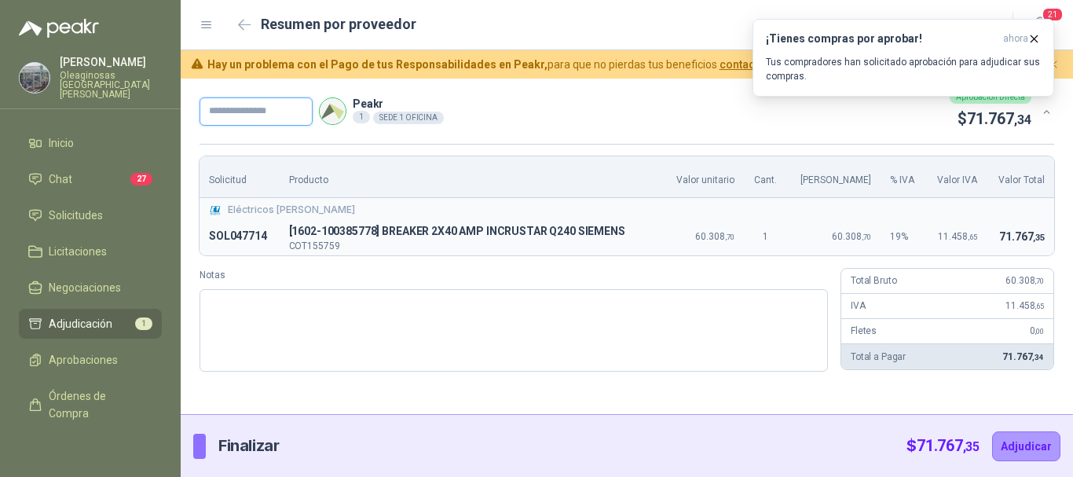
click at [301, 114] on input "text" at bounding box center [255, 111] width 113 height 28
type input "*********"
click at [1026, 446] on button "Adjudicar" at bounding box center [1026, 446] width 68 height 30
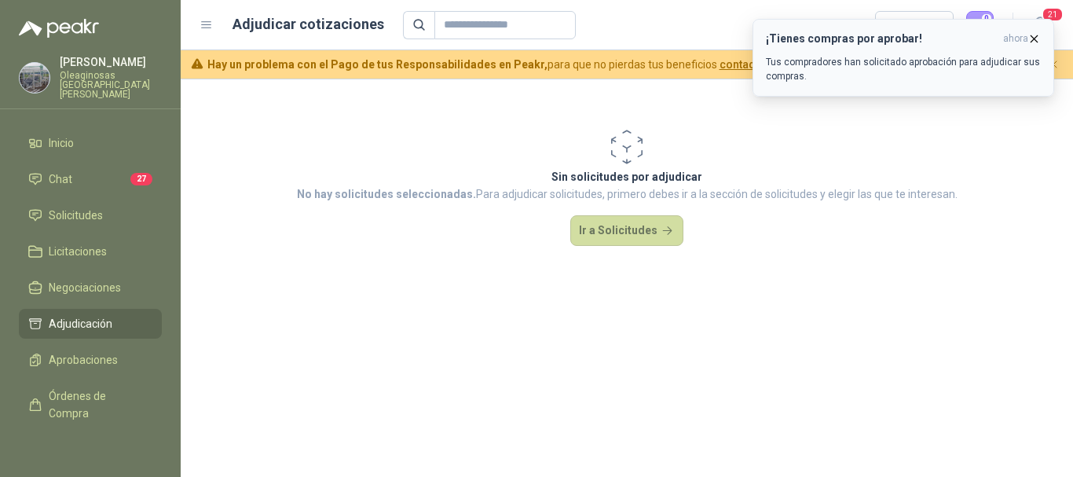
click at [1034, 33] on icon "button" at bounding box center [1033, 38] width 13 height 13
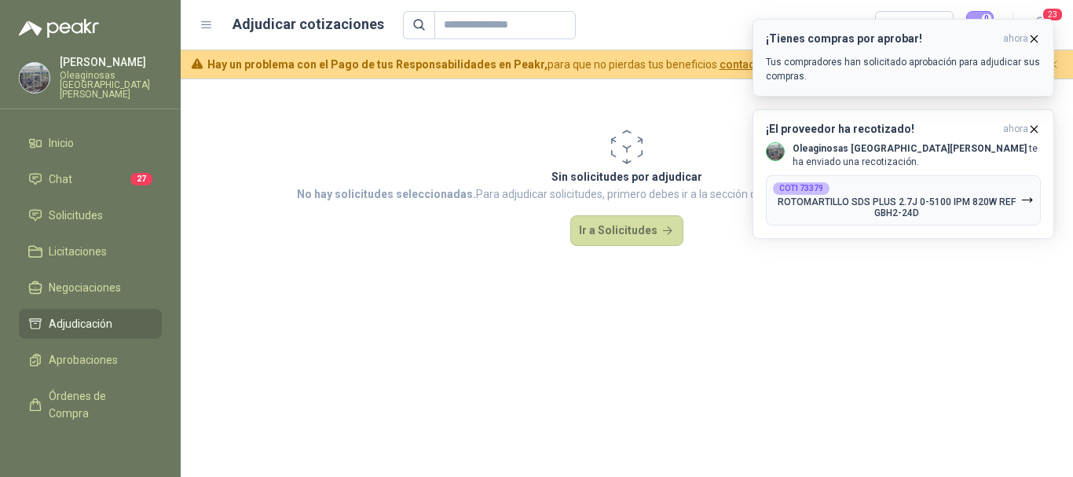
click at [1032, 38] on icon "button" at bounding box center [1033, 38] width 13 height 13
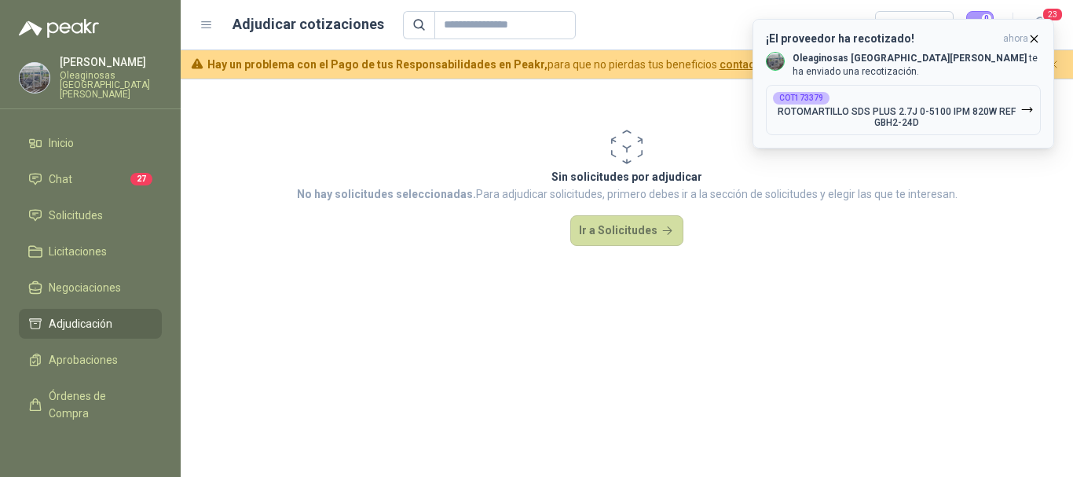
click at [1039, 35] on icon "button" at bounding box center [1033, 38] width 13 height 13
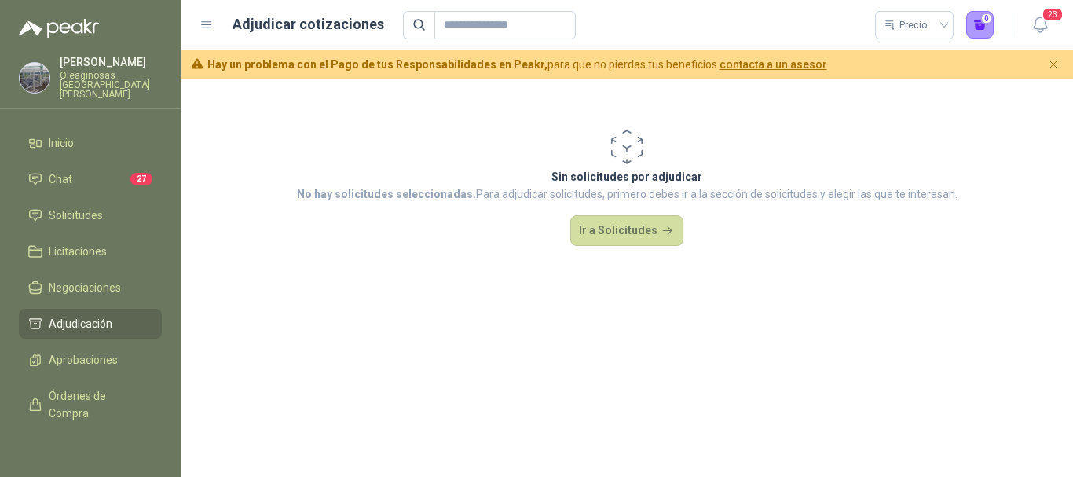
click at [83, 315] on span "Adjudicación" at bounding box center [81, 323] width 64 height 17
click at [77, 351] on span "Aprobaciones" at bounding box center [83, 359] width 69 height 17
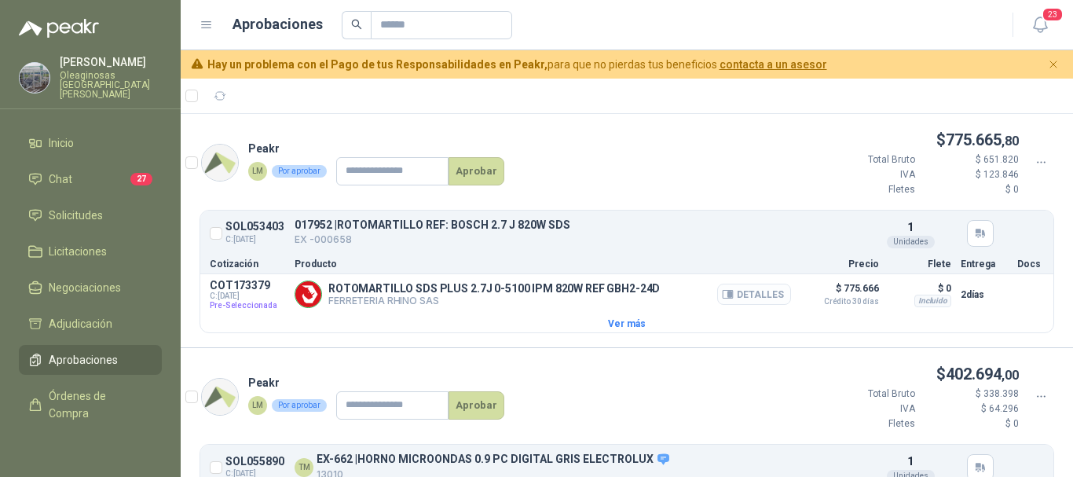
click at [759, 289] on button "Detalles" at bounding box center [754, 294] width 74 height 21
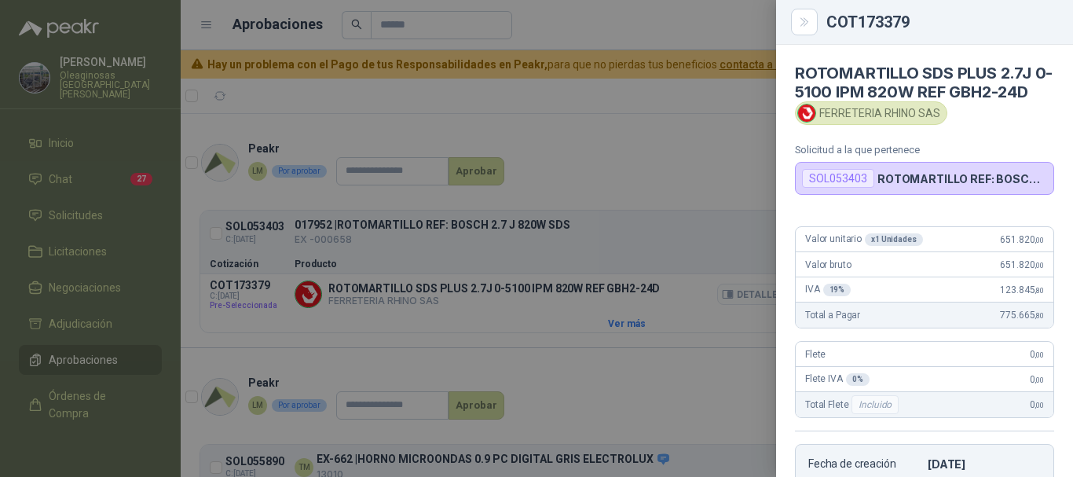
scroll to position [318, 0]
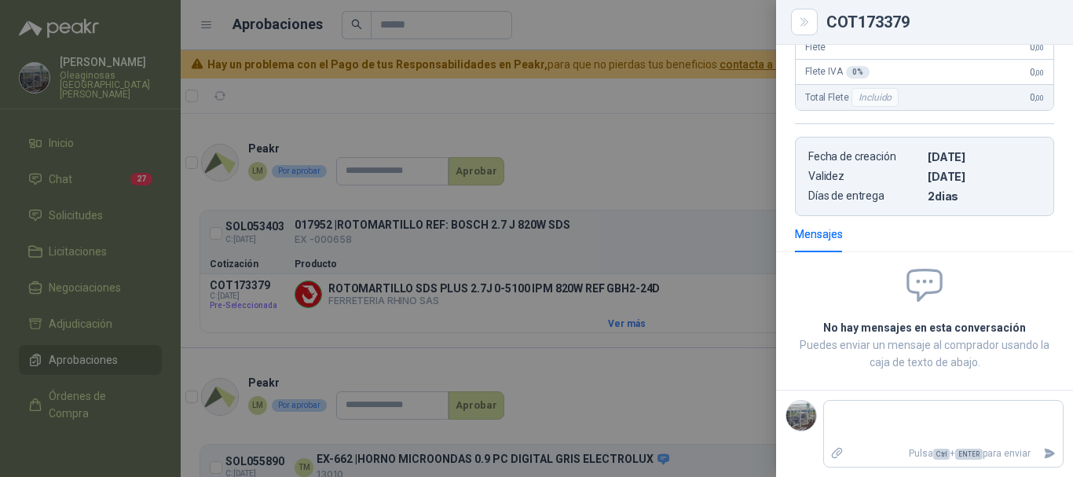
click at [695, 101] on div at bounding box center [536, 238] width 1073 height 477
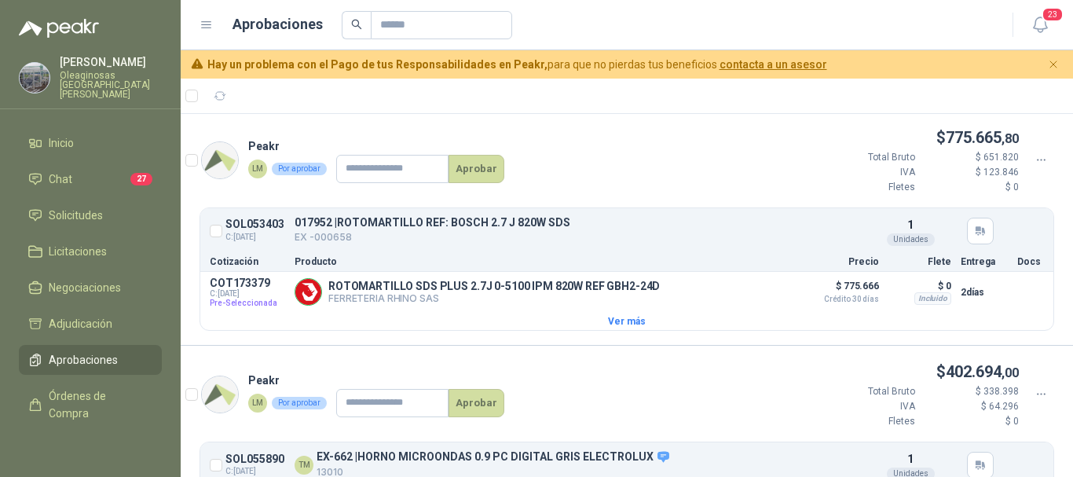
scroll to position [0, 0]
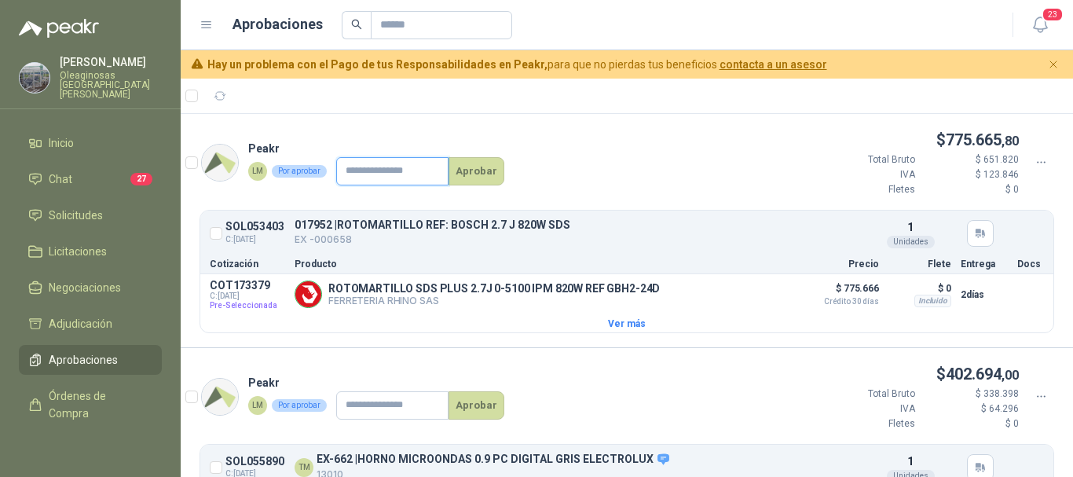
click at [434, 168] on input "text" at bounding box center [392, 171] width 112 height 28
type input "*"
click at [434, 171] on input "text" at bounding box center [392, 171] width 112 height 28
type input "*********"
click at [479, 175] on button "Aprobar" at bounding box center [476, 171] width 56 height 28
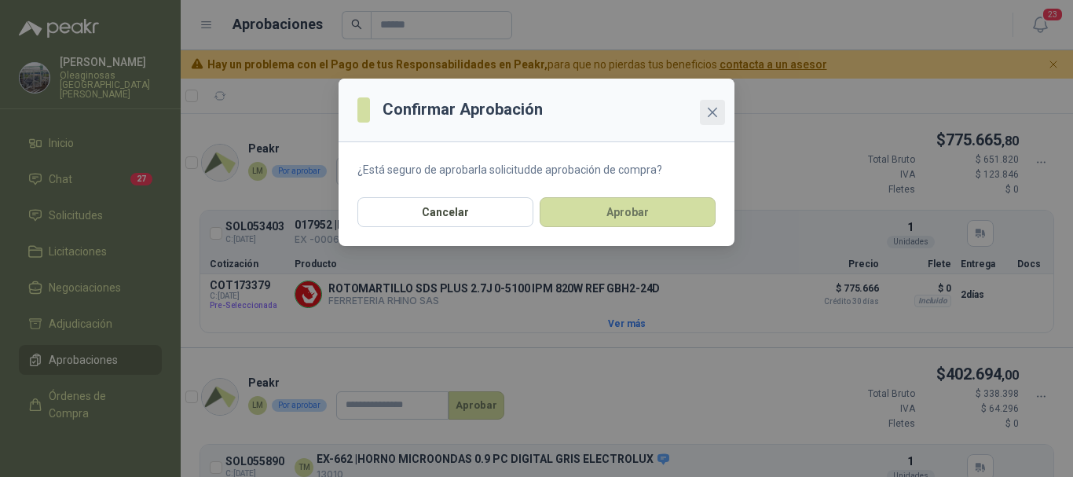
click at [717, 112] on icon "close" at bounding box center [712, 112] width 13 height 13
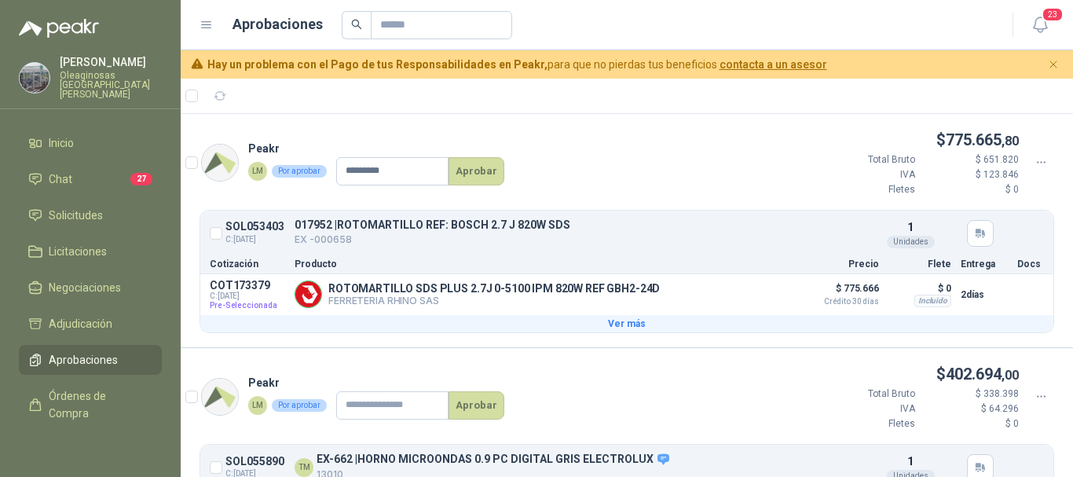
click at [621, 324] on button "Ver más" at bounding box center [626, 323] width 853 height 17
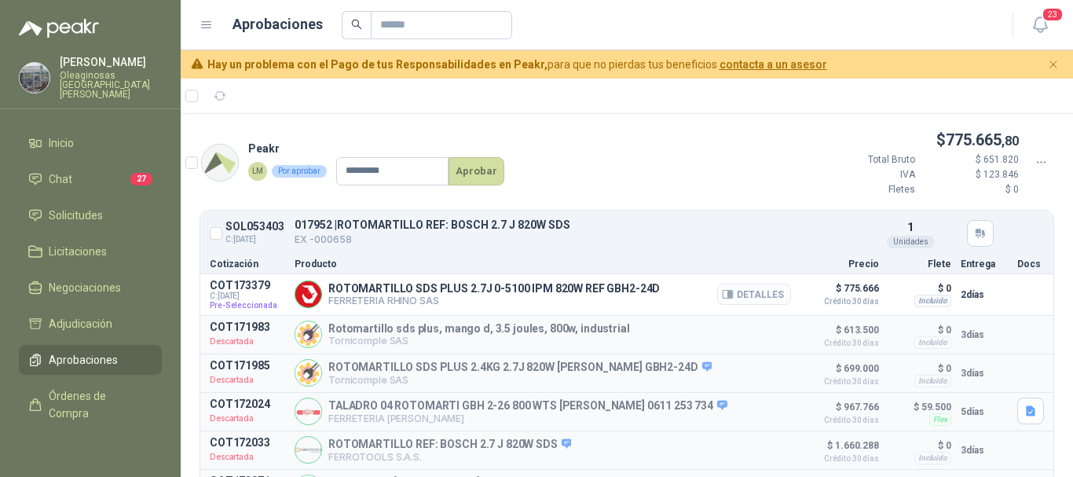
click at [744, 294] on button "Detalles" at bounding box center [754, 294] width 74 height 21
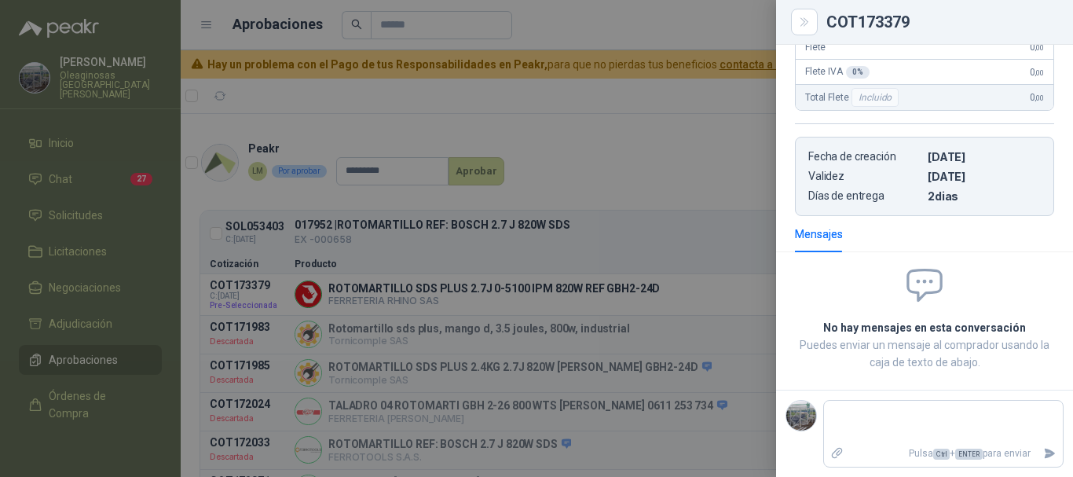
scroll to position [326, 0]
click at [576, 13] on div at bounding box center [536, 238] width 1073 height 477
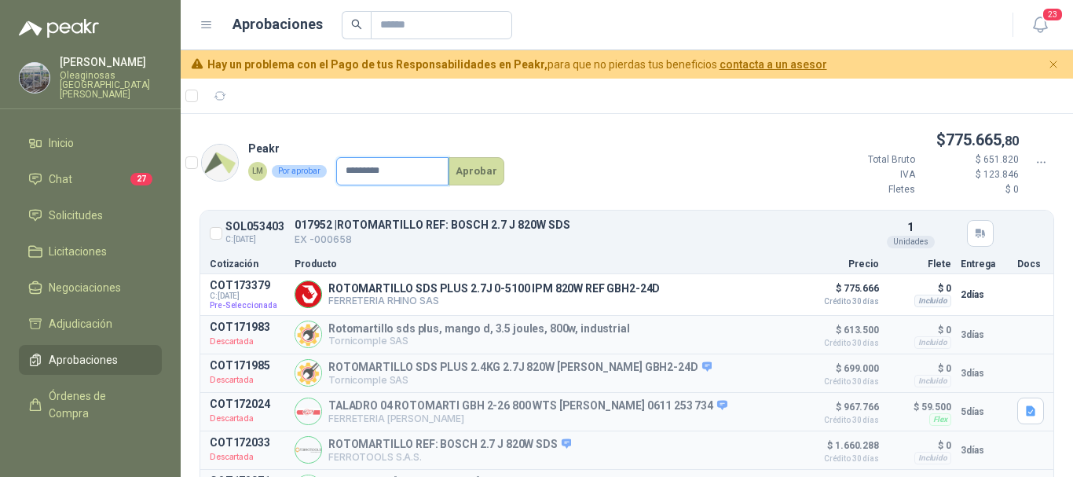
click at [399, 172] on input "*********" at bounding box center [392, 171] width 112 height 28
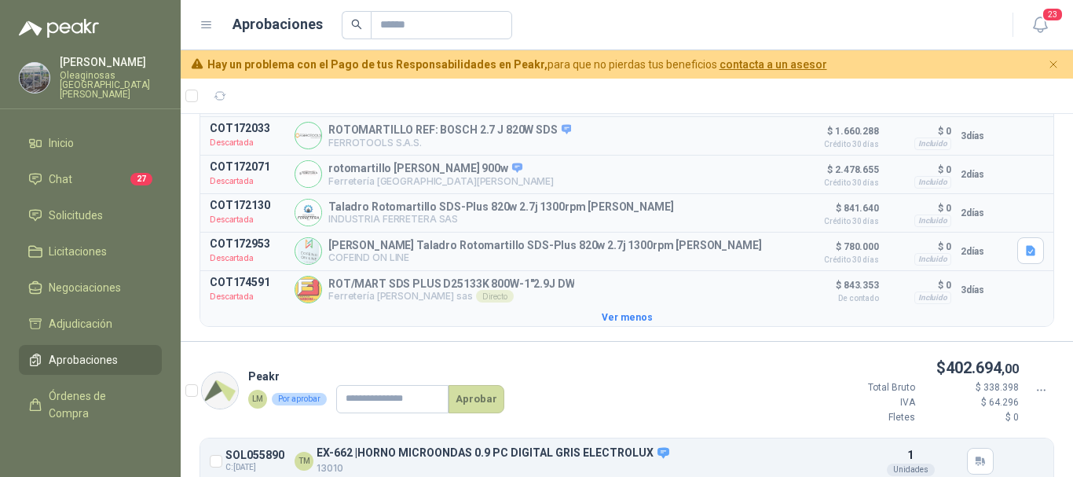
scroll to position [0, 0]
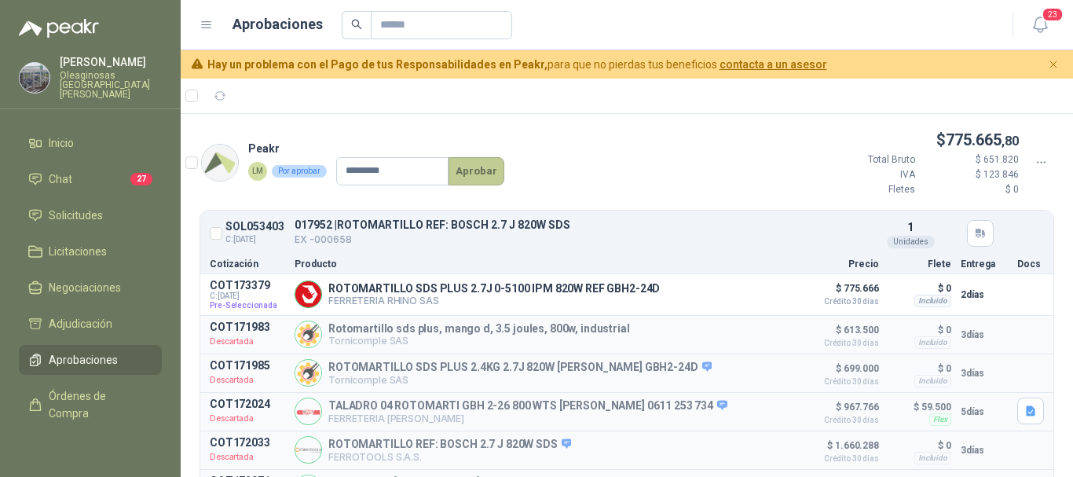
click at [484, 174] on button "Aprobar" at bounding box center [476, 171] width 56 height 28
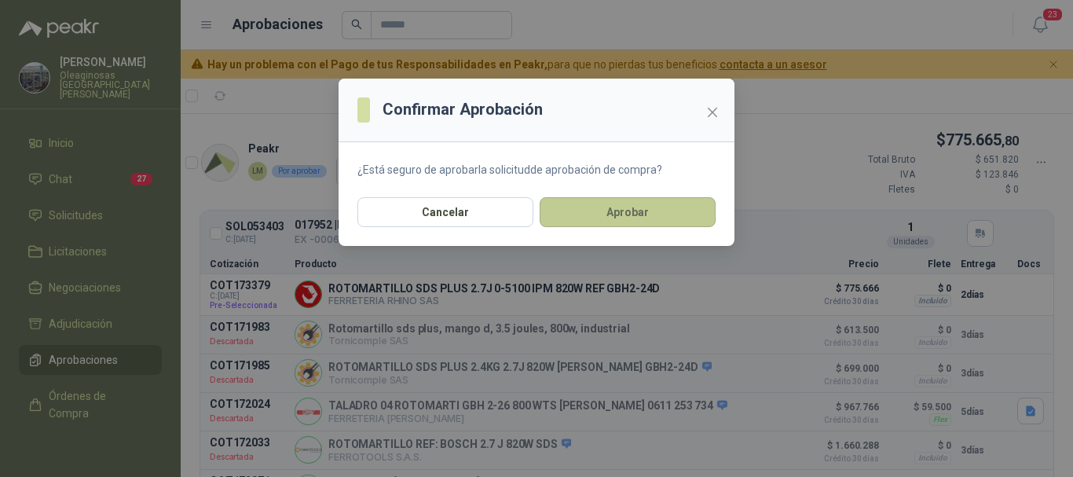
click at [616, 211] on button "Aprobar" at bounding box center [628, 212] width 176 height 30
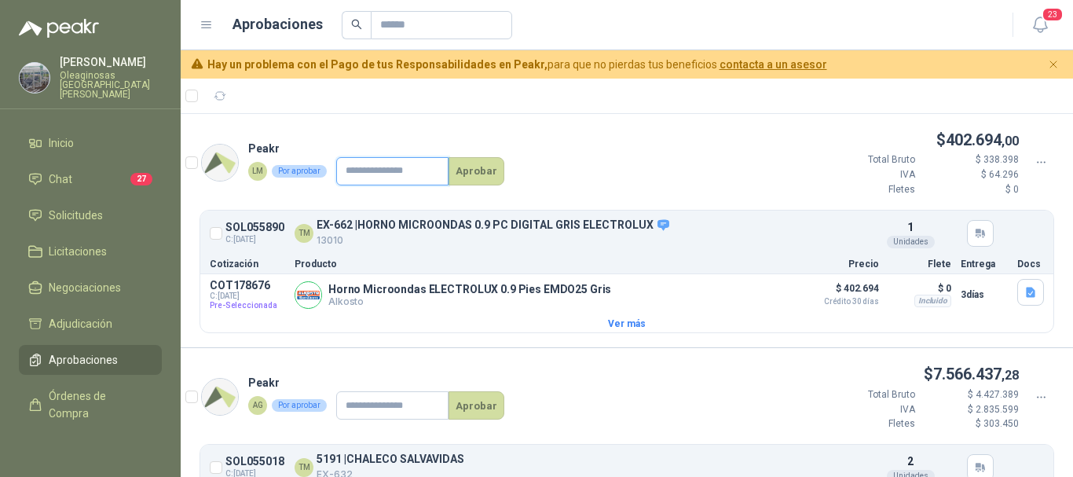
click at [441, 166] on input "text" at bounding box center [392, 171] width 112 height 28
type input "*********"
click at [481, 174] on button "Aprobar" at bounding box center [476, 171] width 56 height 28
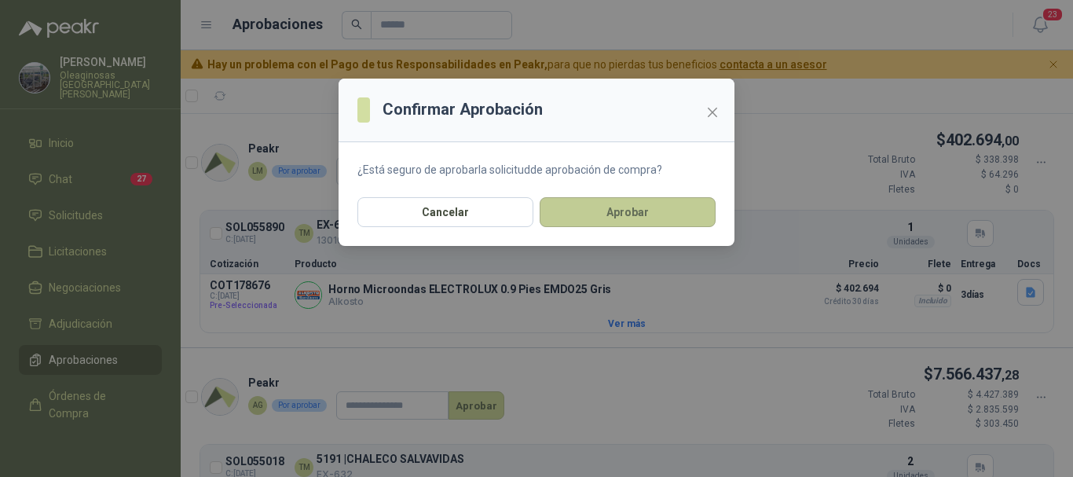
click at [646, 208] on button "Aprobar" at bounding box center [628, 212] width 176 height 30
